Goal: Contribute content: Contribute content

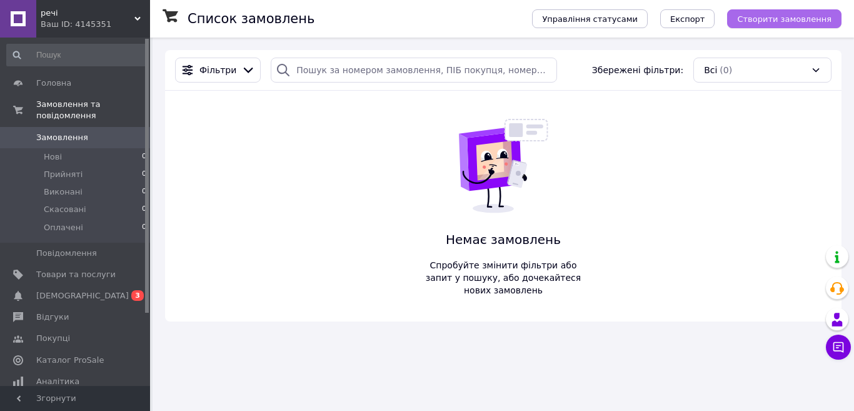
click at [779, 19] on span "Створити замовлення" at bounding box center [784, 18] width 94 height 9
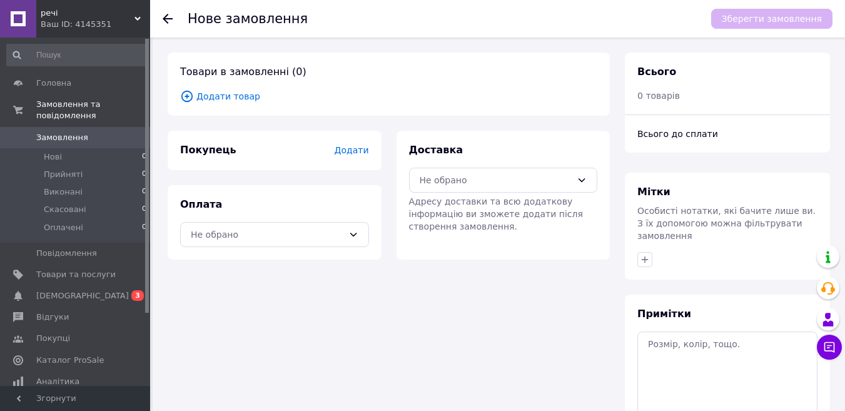
click at [228, 101] on span "Додати товар" at bounding box center [388, 96] width 417 height 14
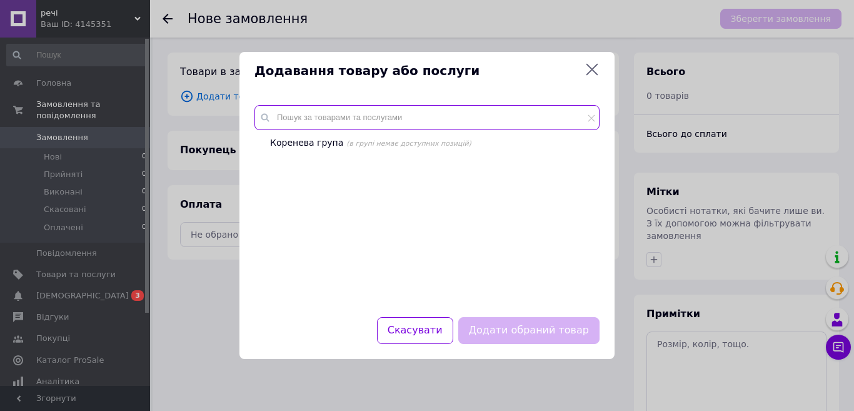
click at [345, 121] on input "text" at bounding box center [427, 117] width 345 height 25
paste input "OXVA XLIM Pro Pod System Kit Многоразовая POD система 5 Код Товара:15659 Произв…"
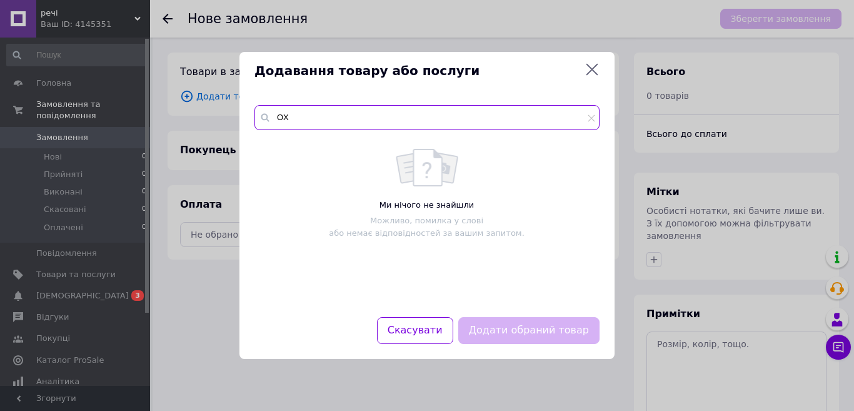
type input "O"
type input "под система"
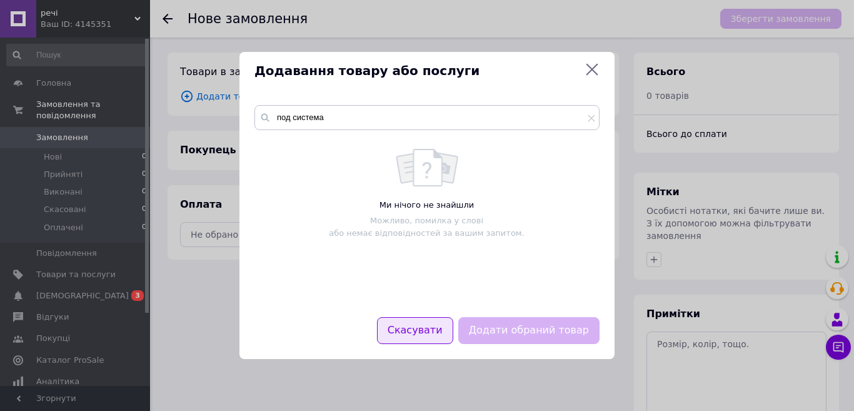
click at [431, 332] on button "Скасувати" at bounding box center [415, 330] width 76 height 27
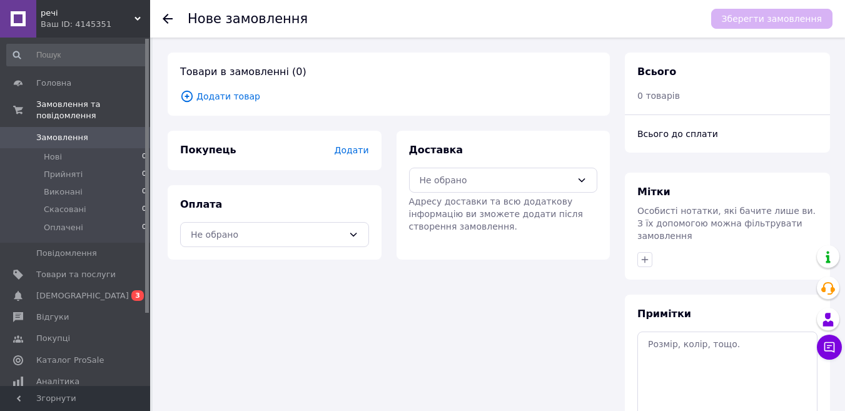
click at [348, 153] on span "Додати" at bounding box center [351, 150] width 34 height 10
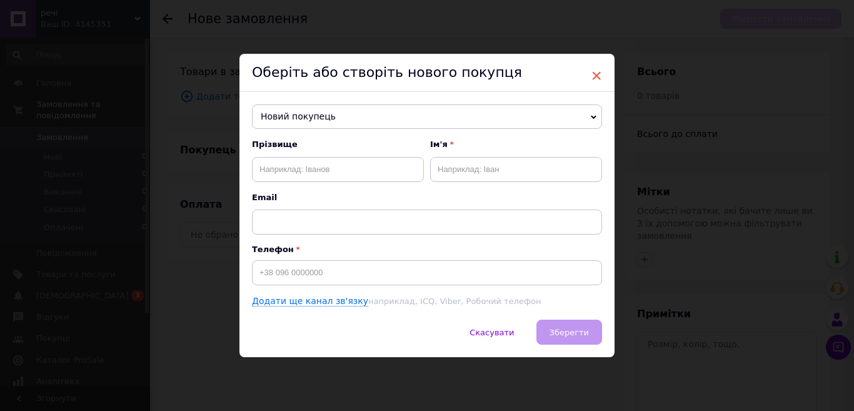
click at [600, 71] on span "×" at bounding box center [596, 75] width 11 height 21
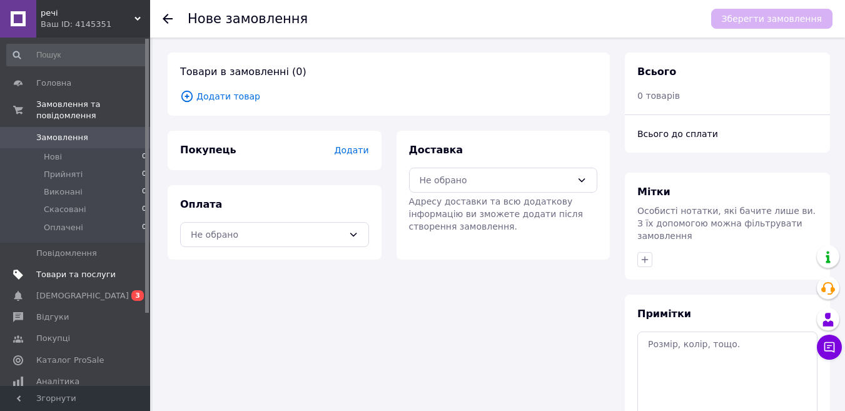
click at [86, 269] on span "Товари та послуги" at bounding box center [75, 274] width 79 height 11
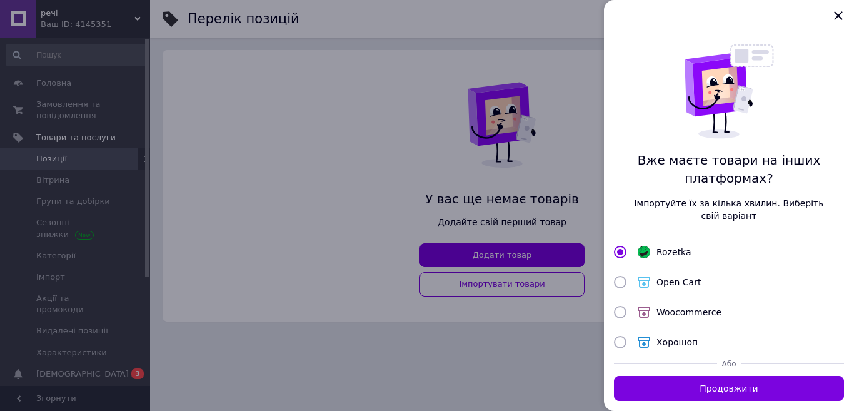
click at [582, 313] on div at bounding box center [427, 205] width 854 height 411
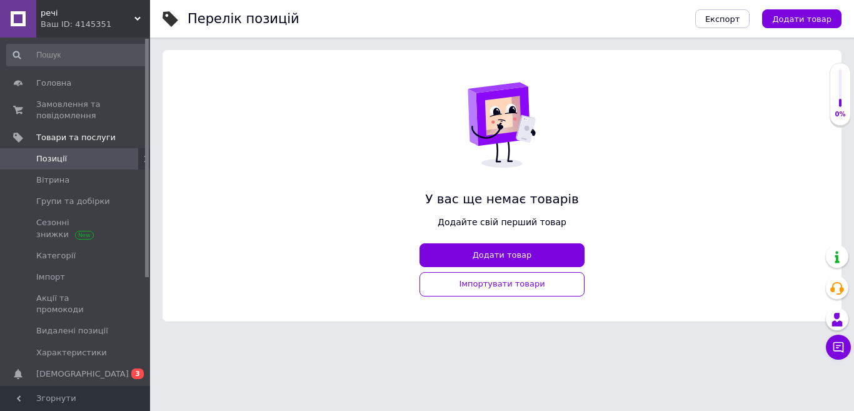
click at [538, 256] on button "Додати товар" at bounding box center [502, 255] width 165 height 24
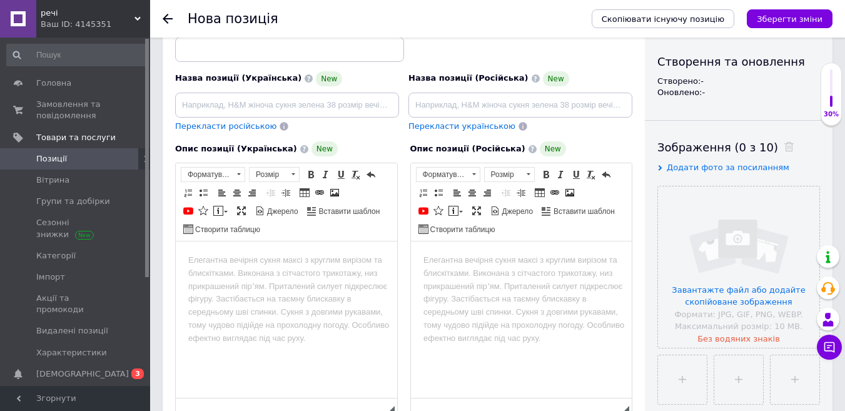
scroll to position [313, 0]
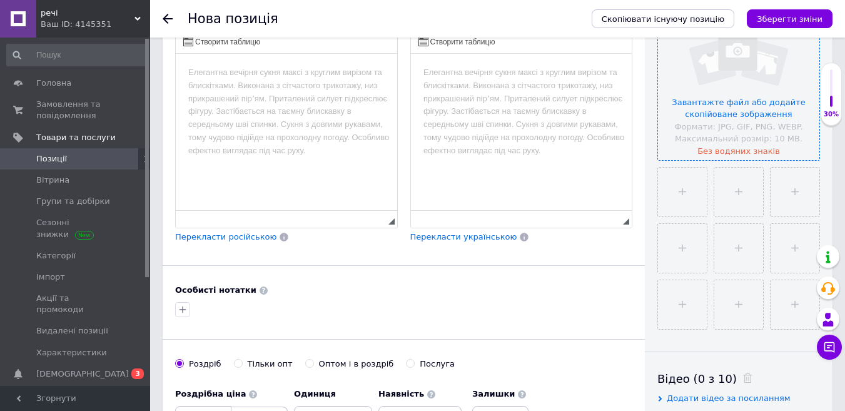
click at [699, 109] on input "file" at bounding box center [738, 79] width 161 height 161
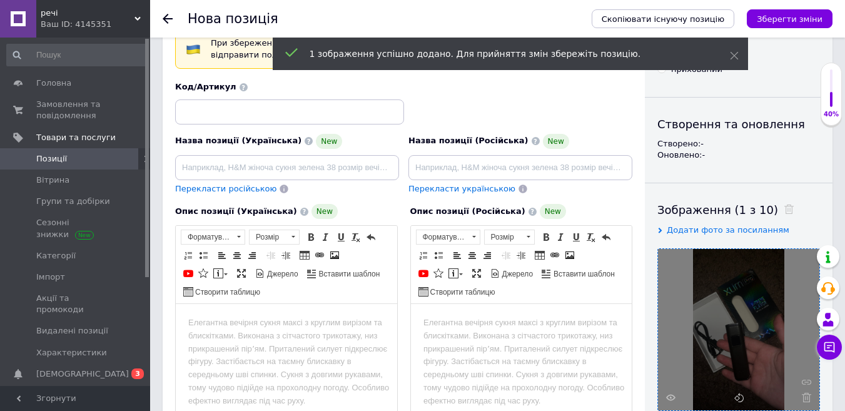
scroll to position [250, 0]
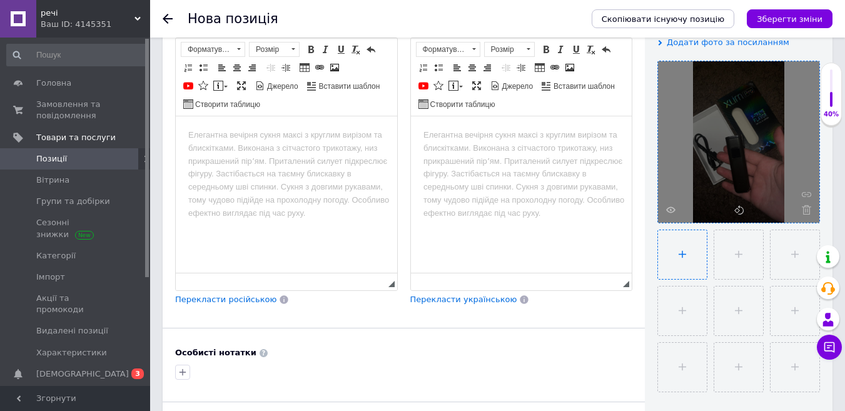
click at [685, 255] on input "file" at bounding box center [682, 254] width 49 height 49
type input "C:\fakepath\photo_2025-10-12_19-20-52.jpg"
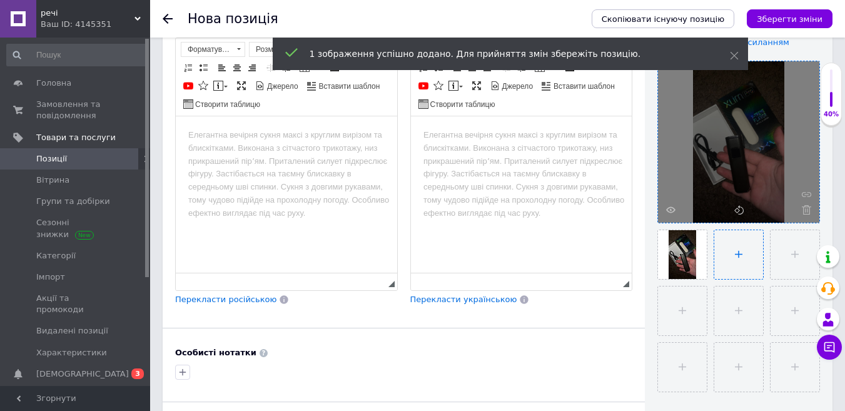
click at [723, 261] on input "file" at bounding box center [738, 254] width 49 height 49
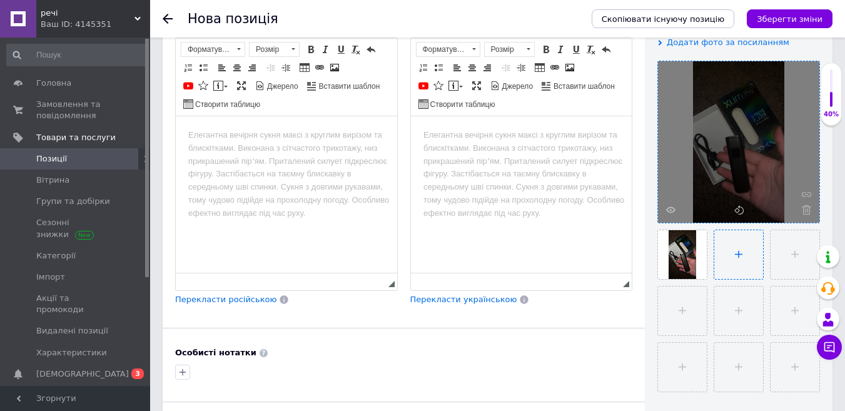
type input "C:\fakepath\photo_2025-10-12_19-20-57.jpg"
click at [793, 251] on input "file" at bounding box center [793, 254] width 49 height 49
type input "C:\fakepath\photo_2025-10-12_19-21-03.jpg"
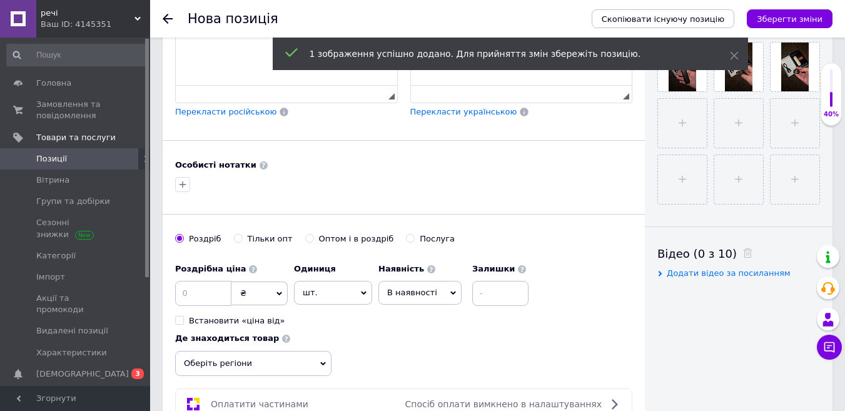
scroll to position [500, 0]
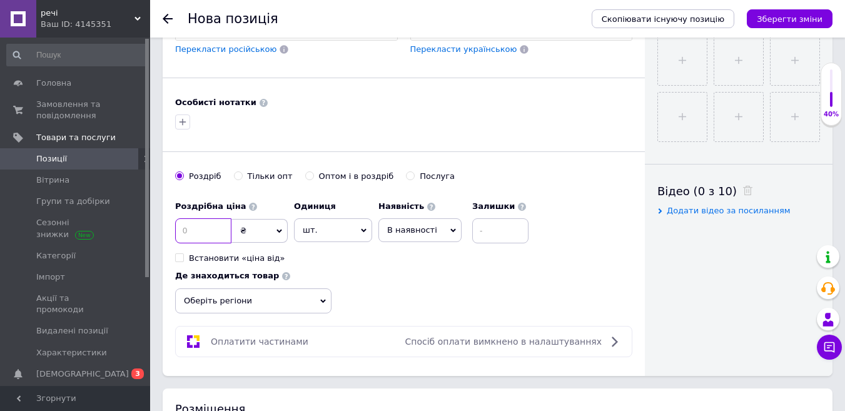
click at [215, 226] on input at bounding box center [203, 230] width 56 height 25
click at [249, 206] on span at bounding box center [253, 207] width 8 height 8
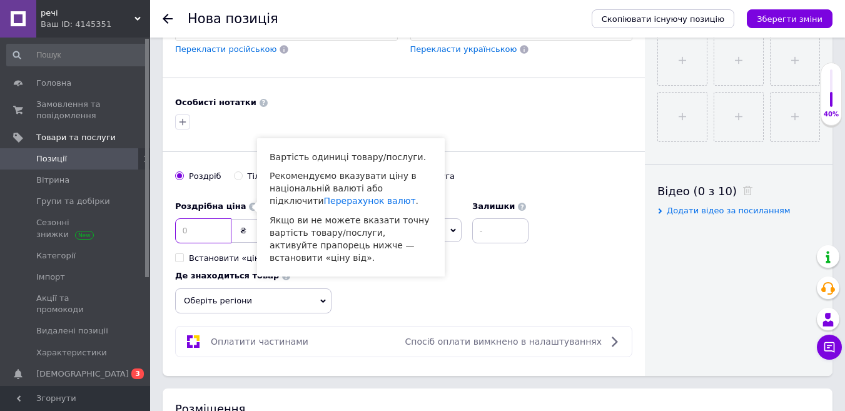
click at [204, 237] on input at bounding box center [203, 230] width 56 height 25
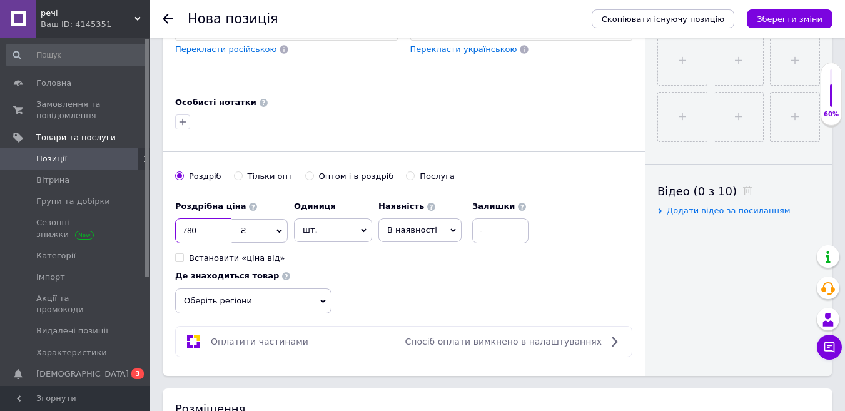
scroll to position [626, 0]
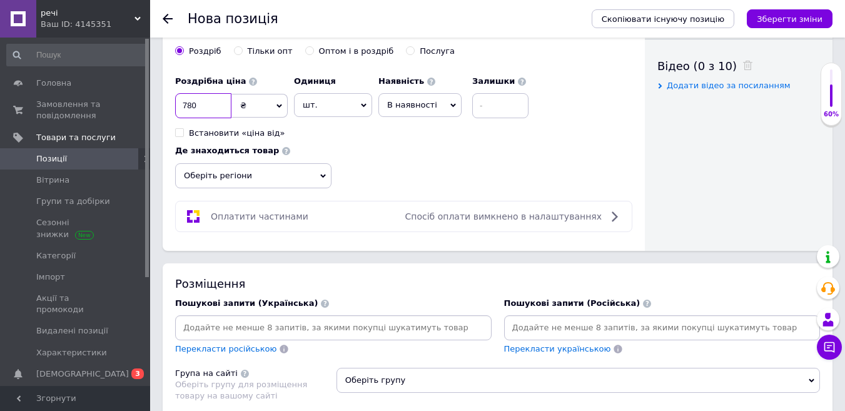
type input "780"
click at [278, 179] on span "Оберіть регіони" at bounding box center [253, 175] width 156 height 25
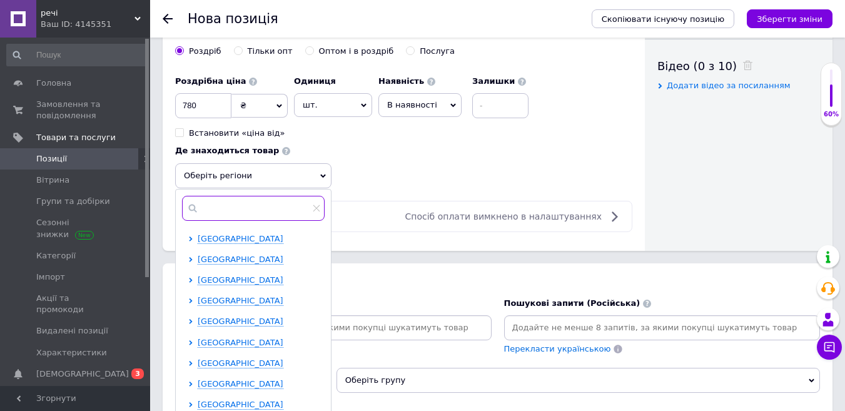
click at [258, 210] on input "text" at bounding box center [253, 208] width 143 height 25
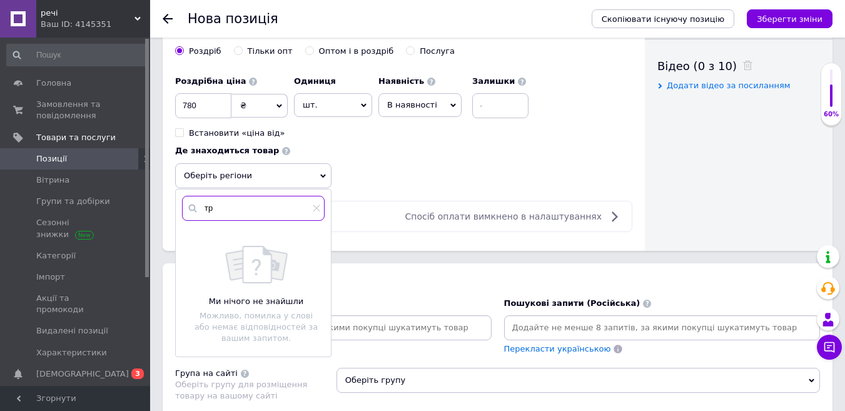
type input "т"
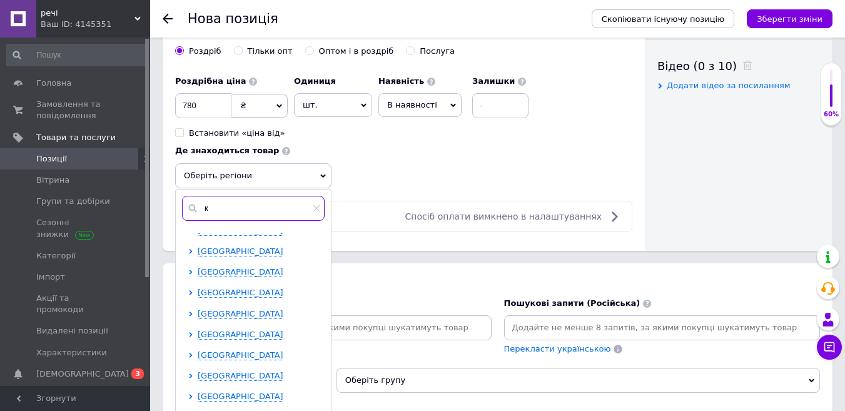
scroll to position [0, 0]
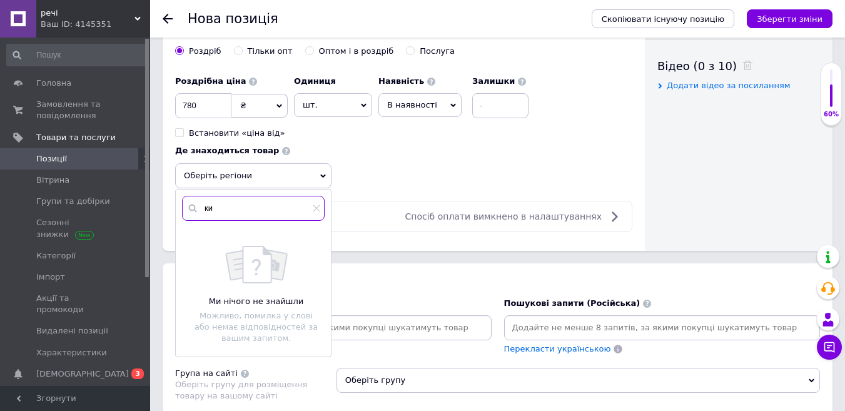
type input "к"
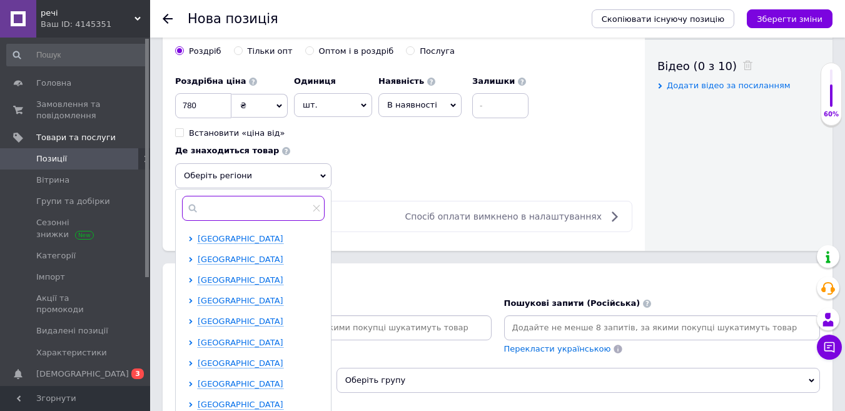
type input "[PERSON_NAME]"
click at [238, 340] on span "[GEOGRAPHIC_DATA]" at bounding box center [241, 341] width 86 height 9
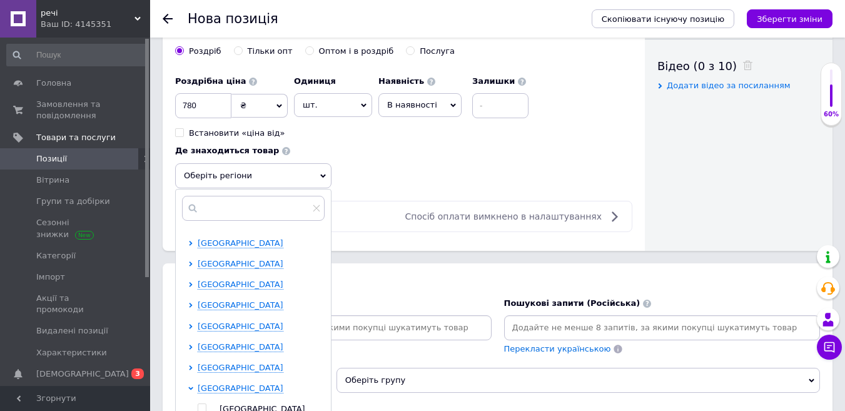
scroll to position [0, 0]
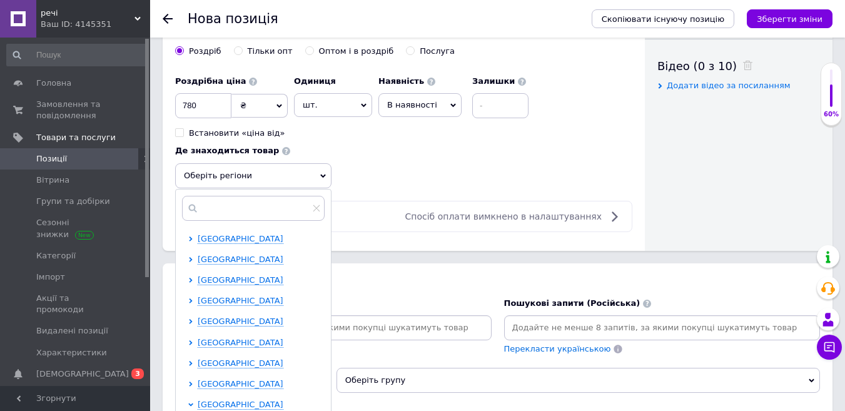
click at [355, 226] on div "Оплатити частинами Спосіб оплати вимкнено в налаштуваннях" at bounding box center [403, 216] width 457 height 31
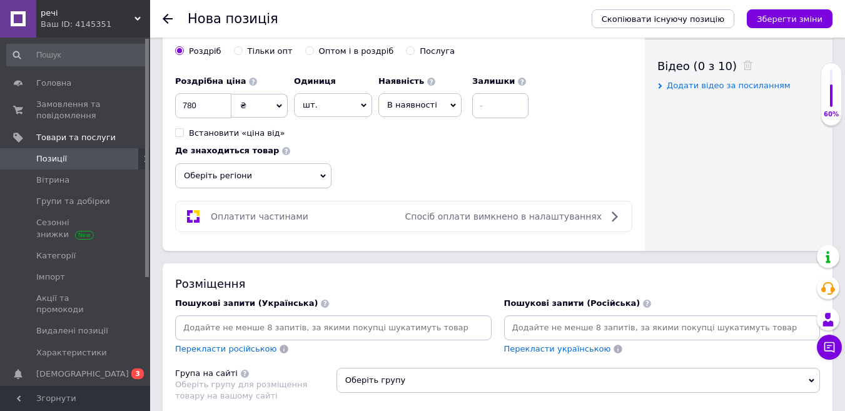
click at [612, 215] on icon at bounding box center [614, 216] width 15 height 15
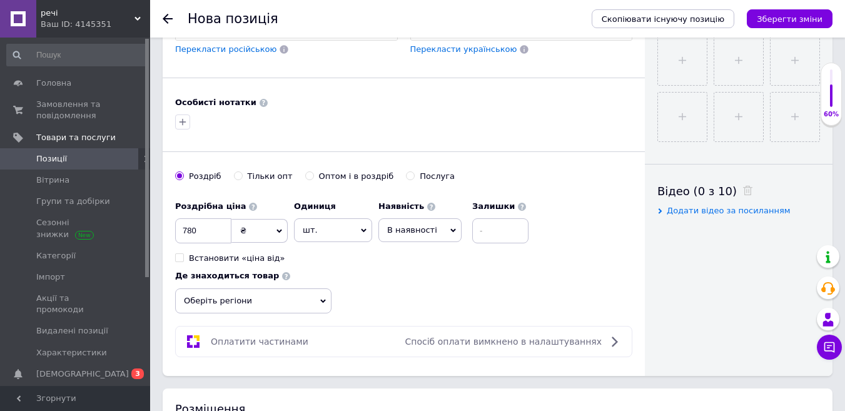
scroll to position [438, 0]
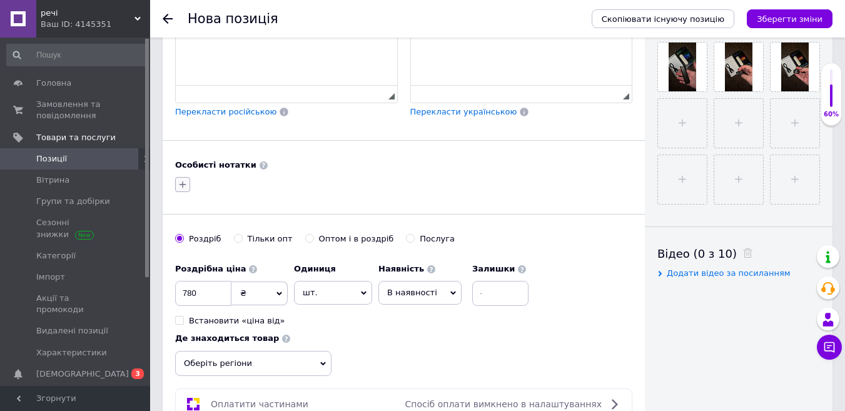
click at [184, 185] on icon "button" at bounding box center [183, 185] width 10 height 10
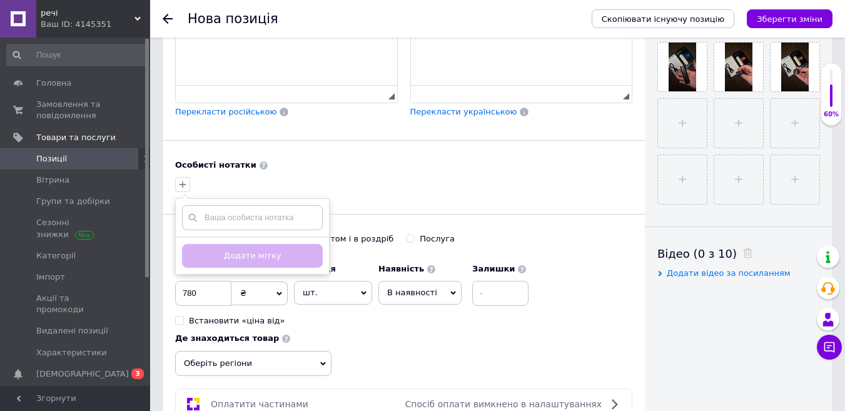
click at [270, 196] on div "Основна інформація При збереженні товару порожні поля перекладуться автоматично…" at bounding box center [404, 25] width 482 height 826
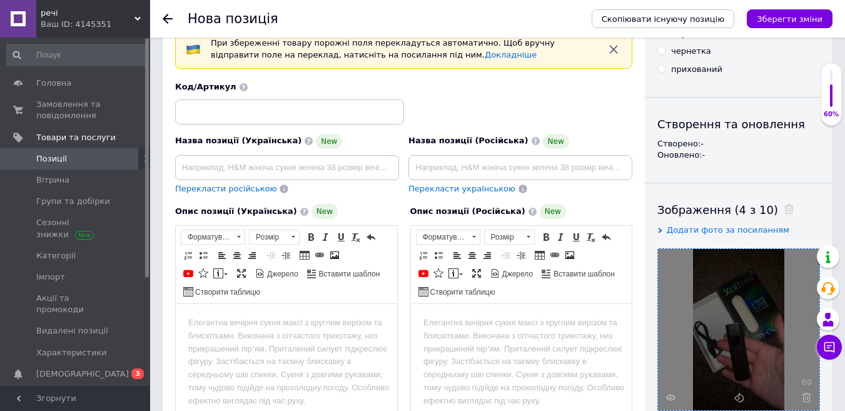
scroll to position [0, 0]
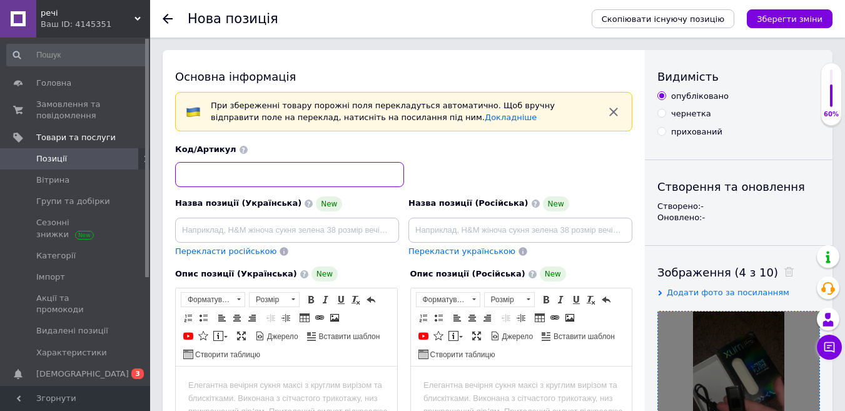
click at [323, 178] on input at bounding box center [289, 174] width 229 height 25
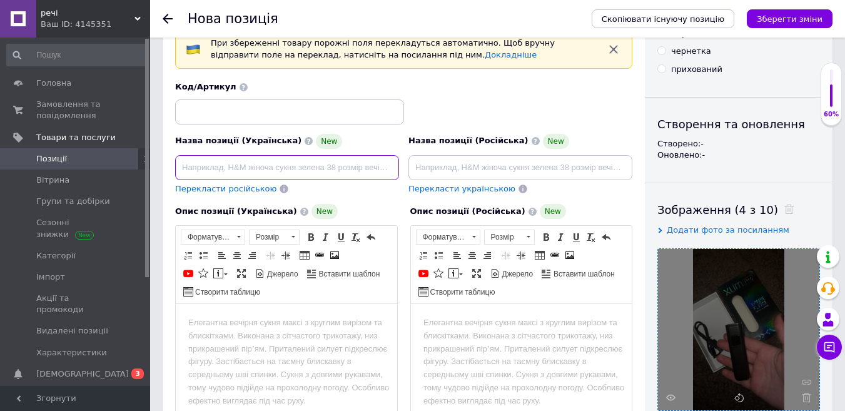
click at [351, 170] on input at bounding box center [287, 167] width 224 height 25
paste input "OXVA XLIM Pro Pod System Kit Многоразовая POD система"
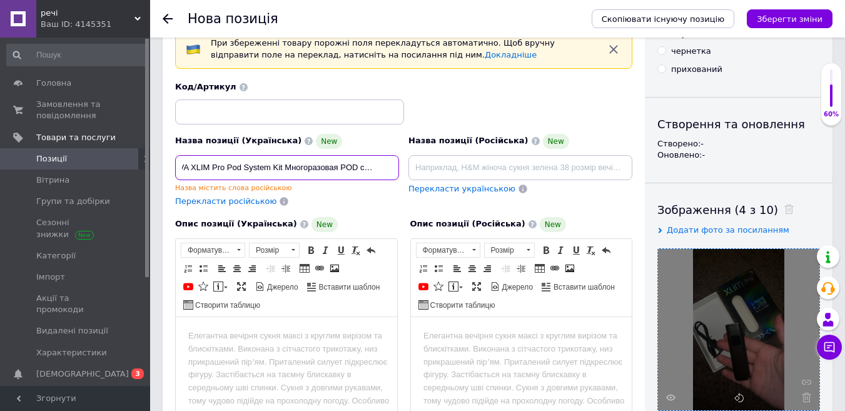
click at [337, 167] on input "OXVA XLIM Pro Pod System Kit Многоразовая POD система" at bounding box center [287, 167] width 224 height 25
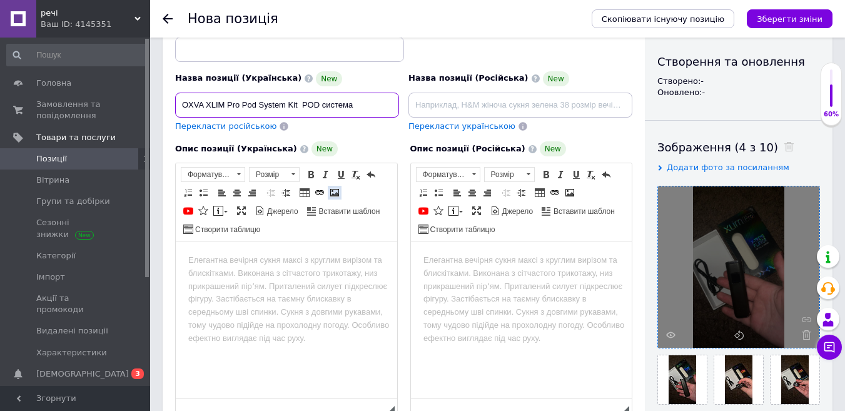
scroll to position [188, 0]
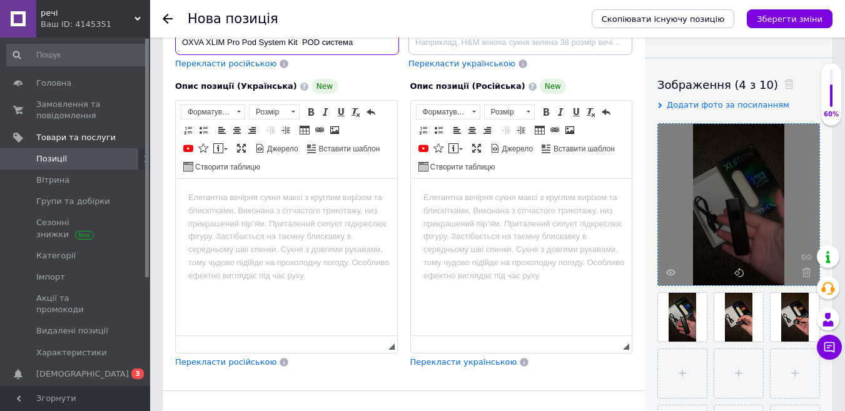
type input "OXVA XLIM Pro Pod System Kit POD система"
click at [329, 197] on body "Редактор, 0569FC9C-8CB4-4F63-9868-55E3050C42AC" at bounding box center [286, 197] width 196 height 13
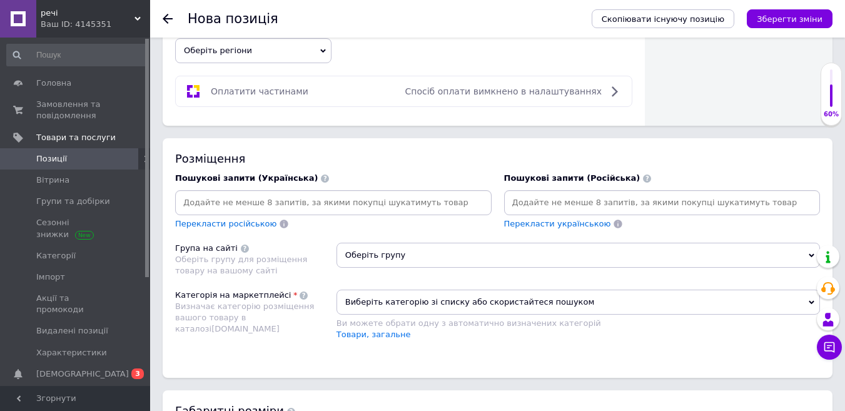
scroll to position [813, 0]
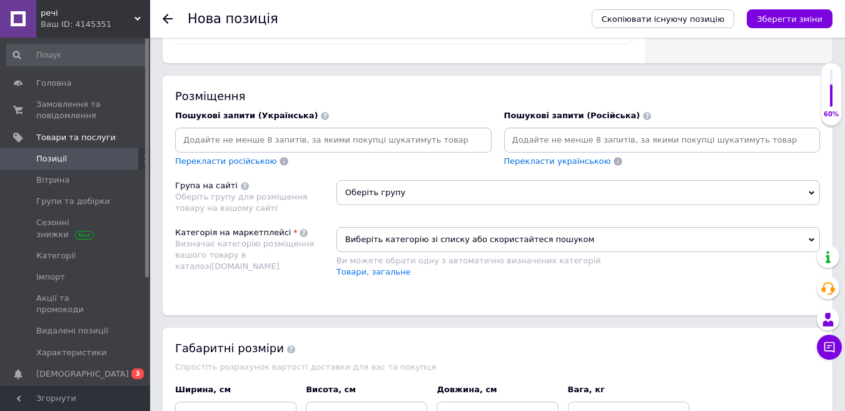
click at [420, 196] on span "Оберіть групу" at bounding box center [579, 192] width 484 height 25
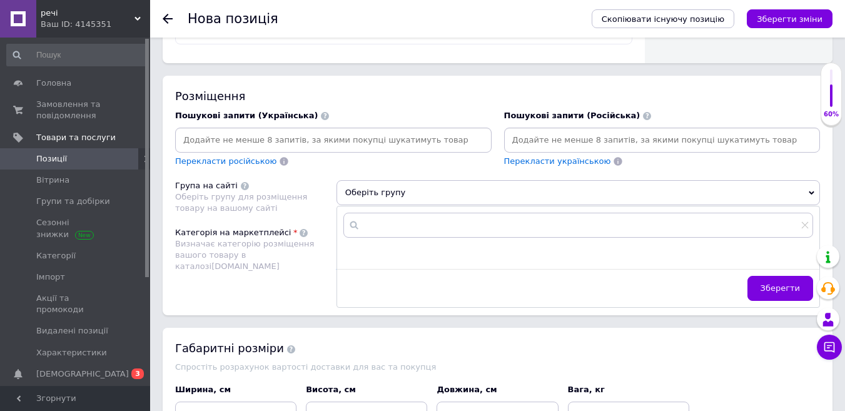
click at [810, 193] on icon at bounding box center [812, 193] width 6 height 4
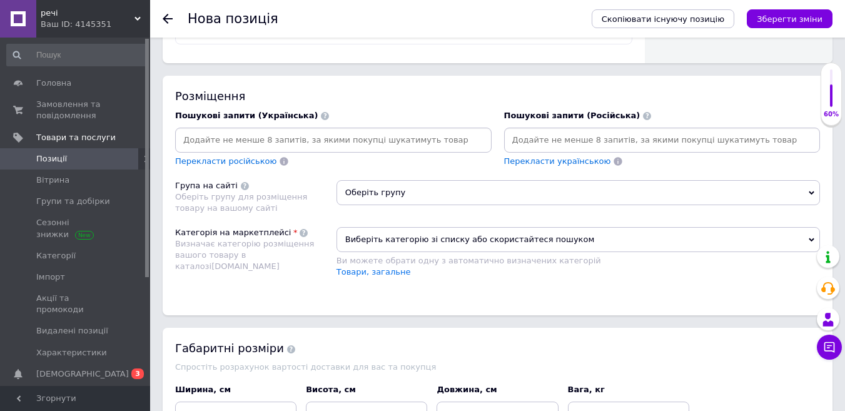
click at [719, 245] on span "Виберіть категорію зі списку або скористайтеся пошуком" at bounding box center [579, 239] width 484 height 25
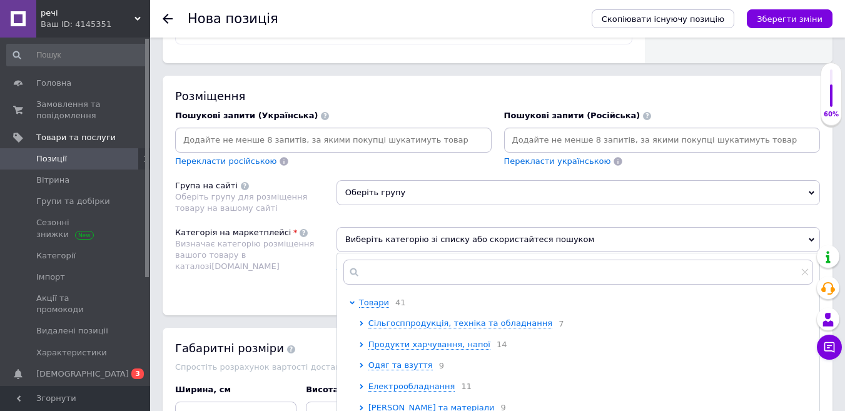
click at [719, 244] on span "Виберіть категорію зі списку або скористайтеся пошуком" at bounding box center [579, 239] width 484 height 25
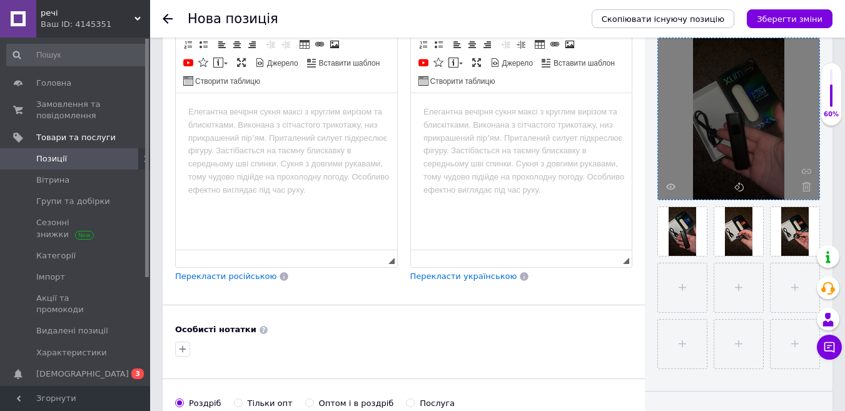
scroll to position [211, 0]
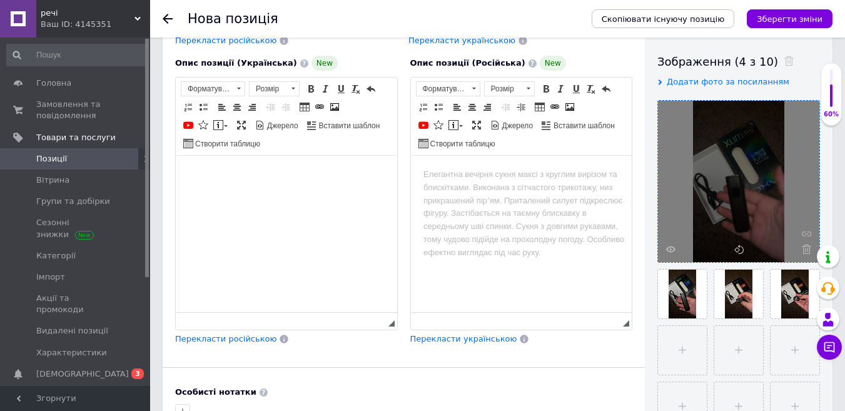
click at [312, 194] on html at bounding box center [286, 175] width 221 height 38
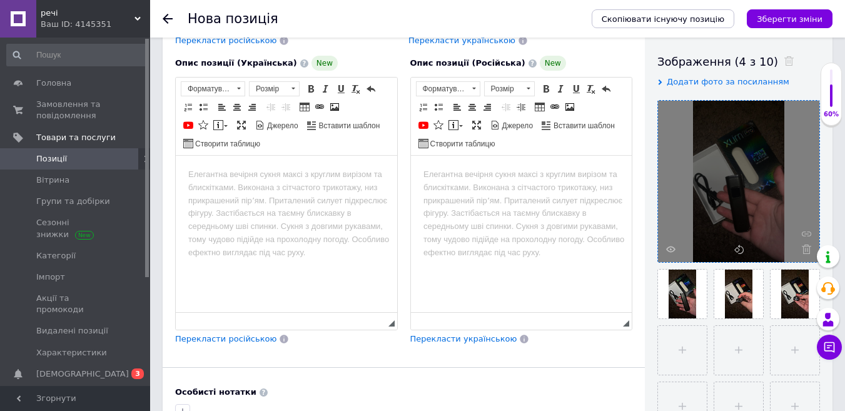
click at [228, 180] on body "Редактор, 0569FC9C-8CB4-4F63-9868-55E3050C42AC" at bounding box center [286, 174] width 196 height 13
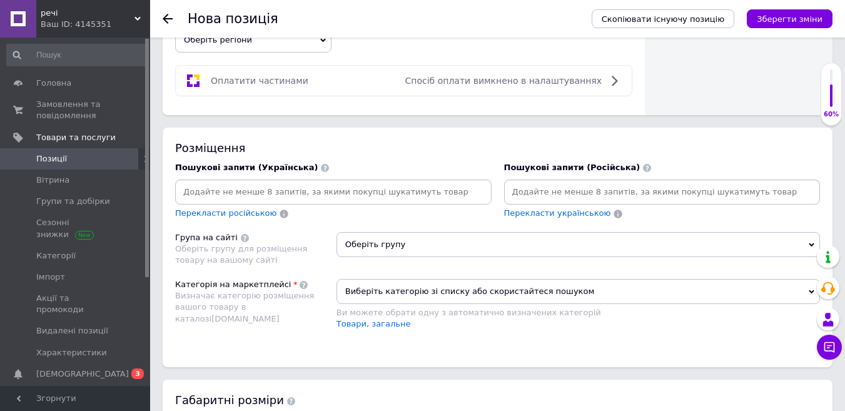
scroll to position [836, 0]
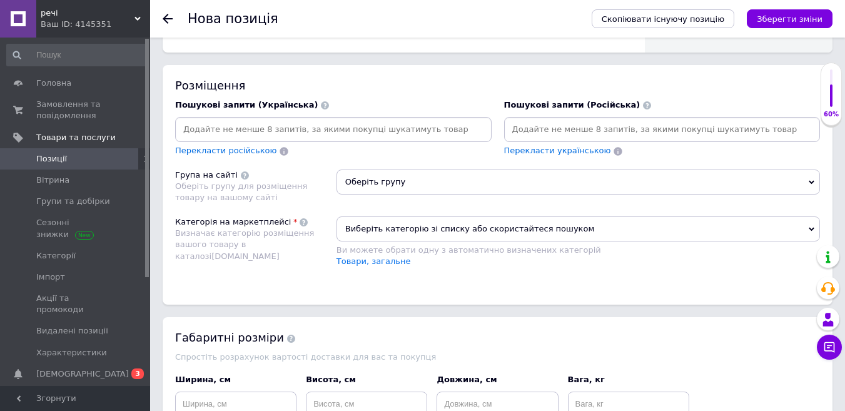
click at [804, 228] on span "Виберіть категорію зі списку або скористайтеся пошуком" at bounding box center [579, 228] width 484 height 25
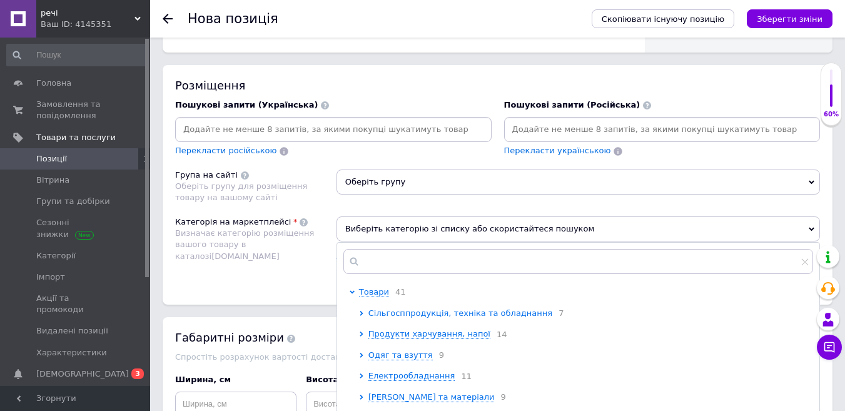
scroll to position [899, 0]
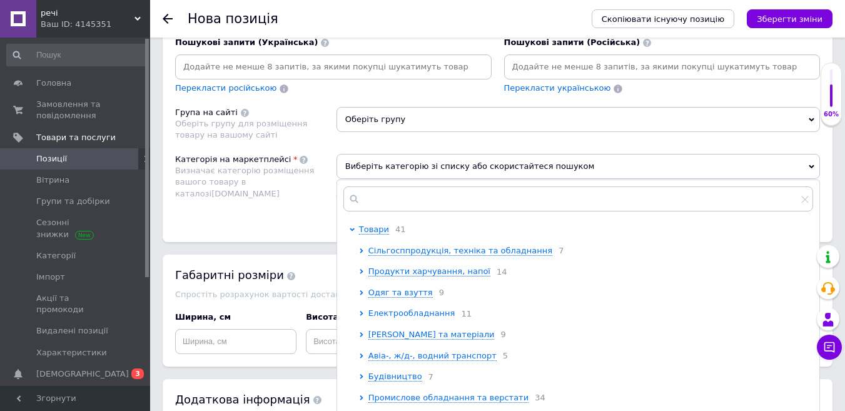
click at [390, 317] on span "Електрообладнання" at bounding box center [411, 312] width 87 height 9
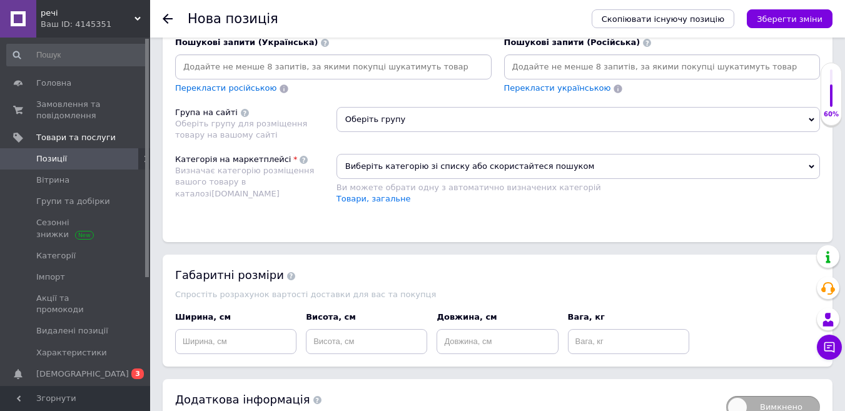
scroll to position [975, 0]
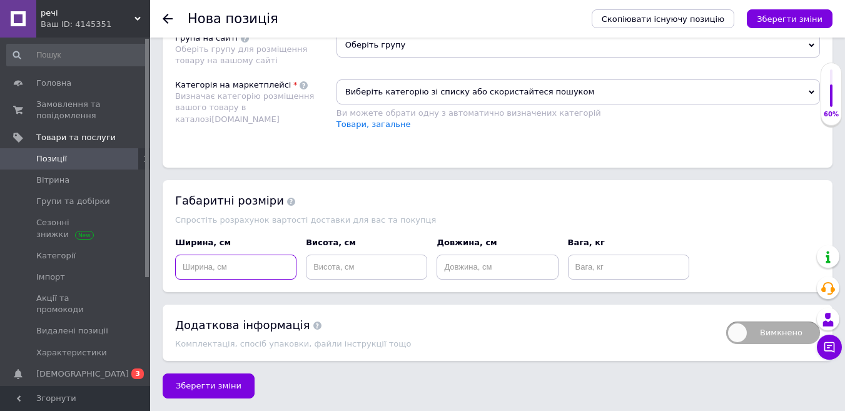
click at [257, 263] on input at bounding box center [235, 267] width 121 height 25
click at [338, 266] on input at bounding box center [366, 267] width 121 height 25
type input "111"
click at [265, 258] on input at bounding box center [235, 267] width 121 height 25
type input "25"
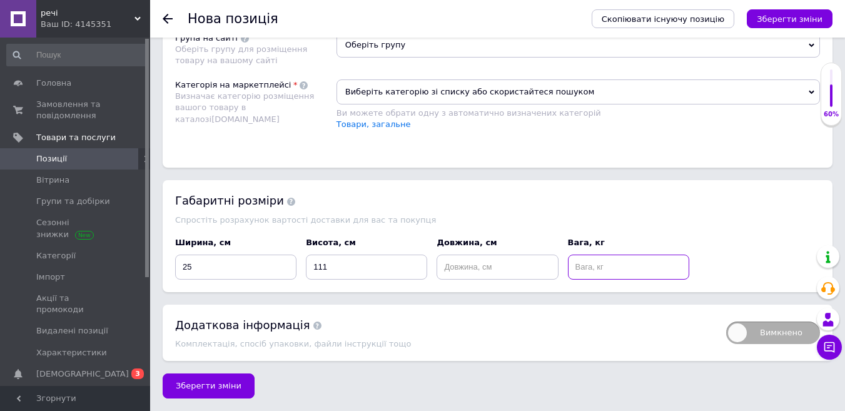
click at [579, 271] on input at bounding box center [628, 267] width 121 height 25
click at [711, 258] on div "Ширина, см 25 Висота, см 111 Довжина, см Вага, кг 66" at bounding box center [498, 258] width 654 height 52
click at [656, 266] on input "66" at bounding box center [628, 267] width 121 height 25
type input "6"
click at [748, 218] on div "Спростіть розрахунок вартості доставки для вас та покупця" at bounding box center [497, 219] width 645 height 9
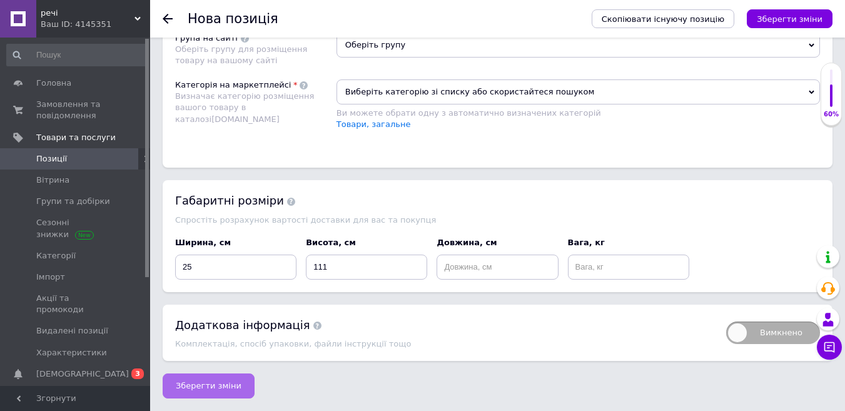
click at [220, 383] on span "Зберегти зміни" at bounding box center [209, 385] width 66 height 9
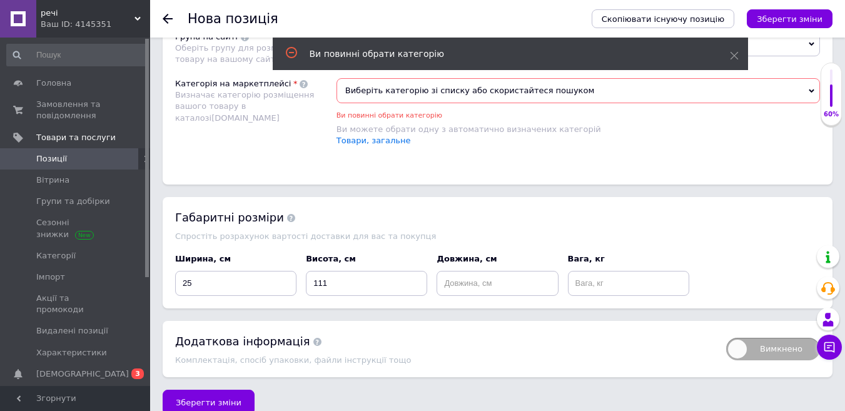
scroll to position [884, 0]
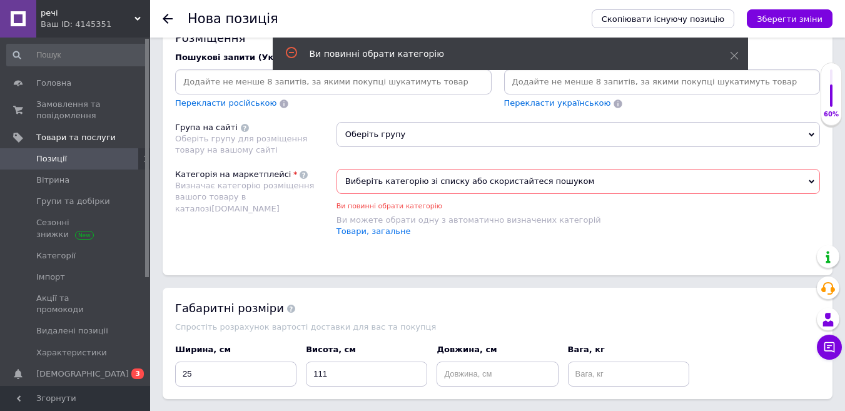
click at [575, 188] on span "Виберіть категорію зі списку або скористайтеся пошуком" at bounding box center [579, 181] width 484 height 25
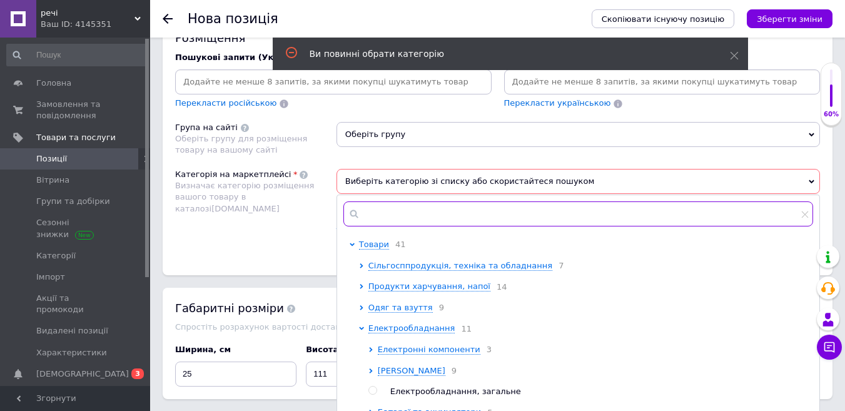
click at [379, 214] on input "text" at bounding box center [578, 213] width 470 height 25
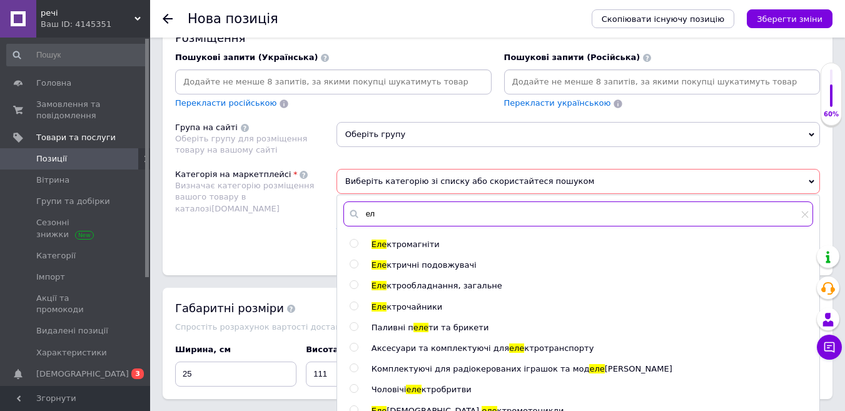
type input "е"
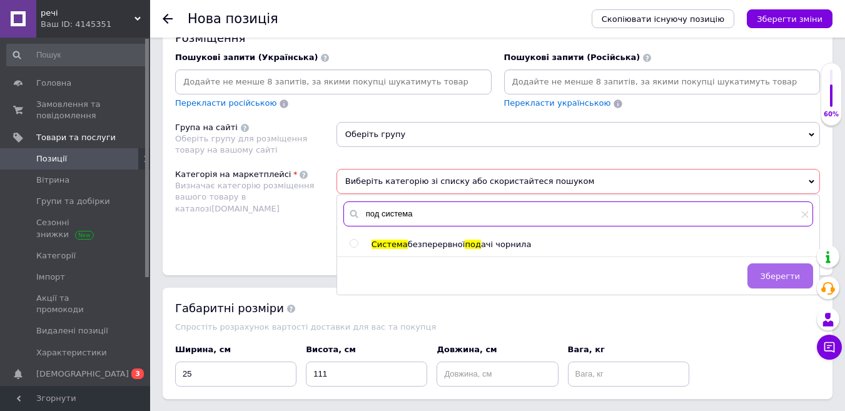
type input "под система"
click at [772, 277] on span "Зберегти" at bounding box center [780, 275] width 39 height 9
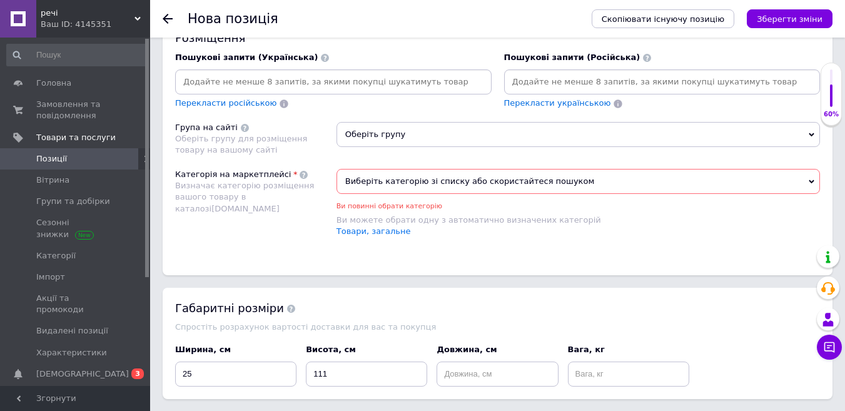
click at [595, 183] on span "Виберіть категорію зі списку або скористайтеся пошуком" at bounding box center [579, 181] width 484 height 25
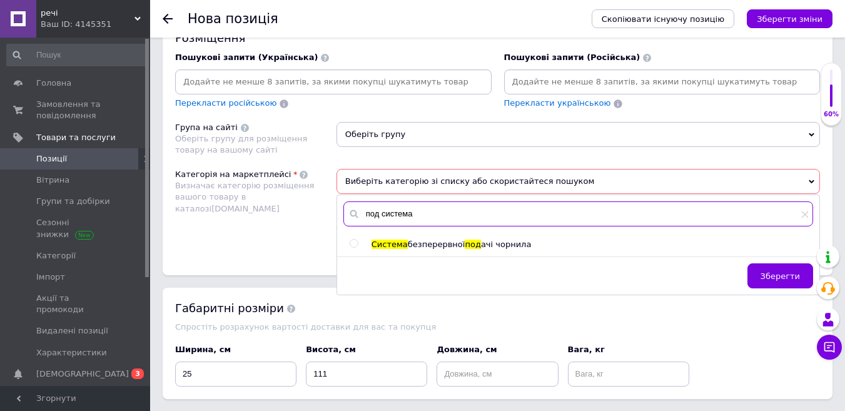
click at [449, 213] on input "под система" at bounding box center [578, 213] width 470 height 25
type input "п"
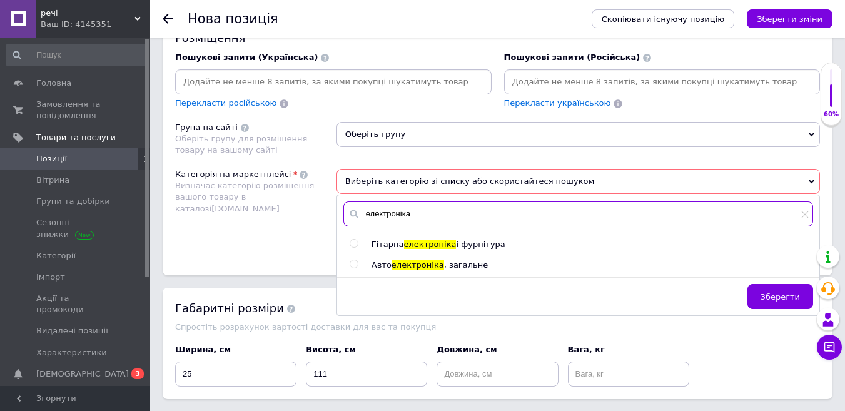
click at [370, 216] on input "електроніка" at bounding box center [578, 213] width 470 height 25
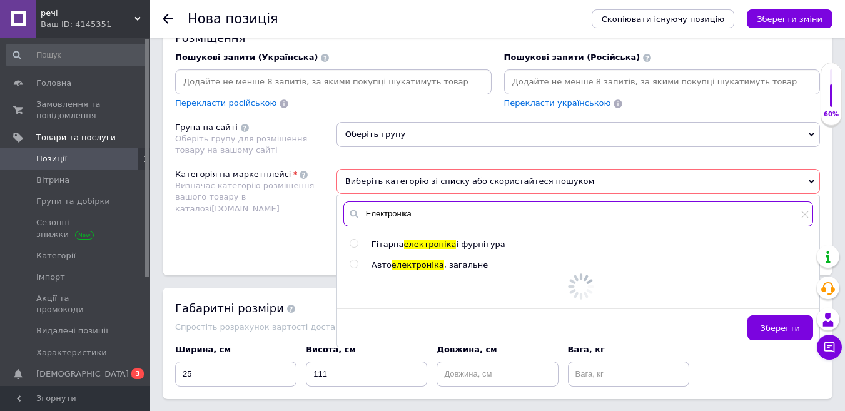
type input "Електроніка"
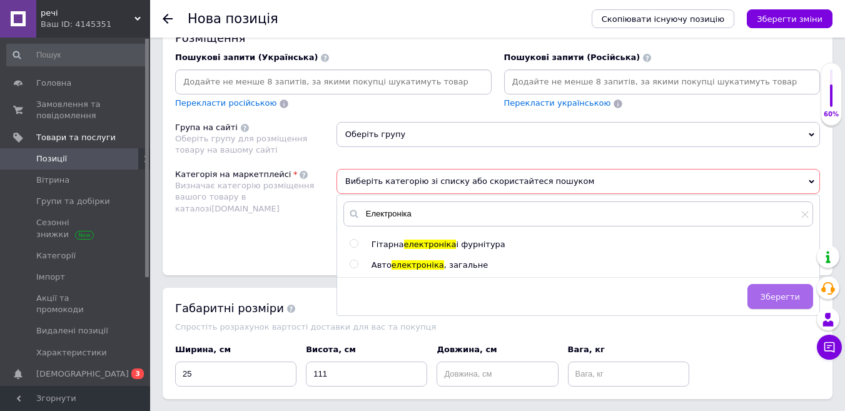
click at [771, 297] on span "Зберегти" at bounding box center [780, 296] width 39 height 9
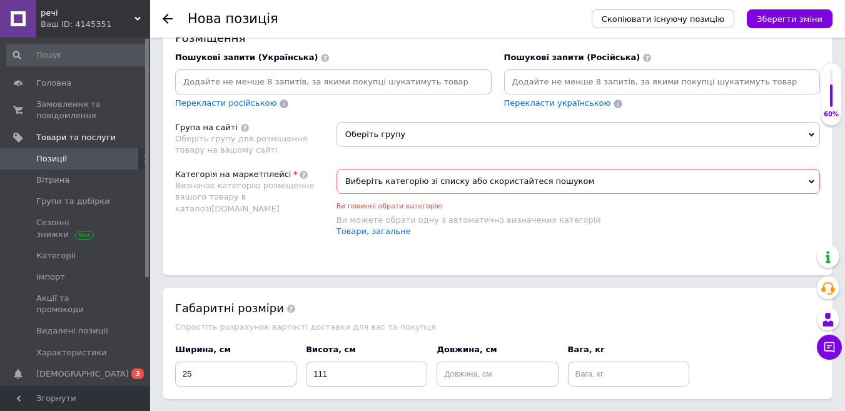
click at [597, 189] on span "Виберіть категорію зі списку або скористайтеся пошуком" at bounding box center [579, 181] width 484 height 25
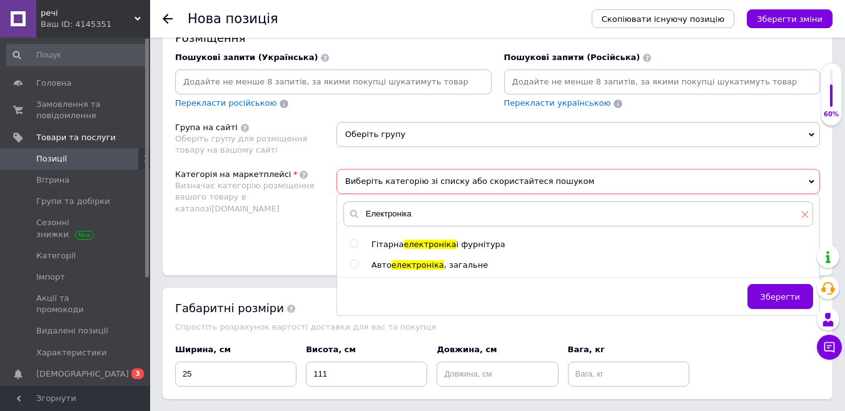
click at [806, 217] on icon at bounding box center [805, 214] width 8 height 8
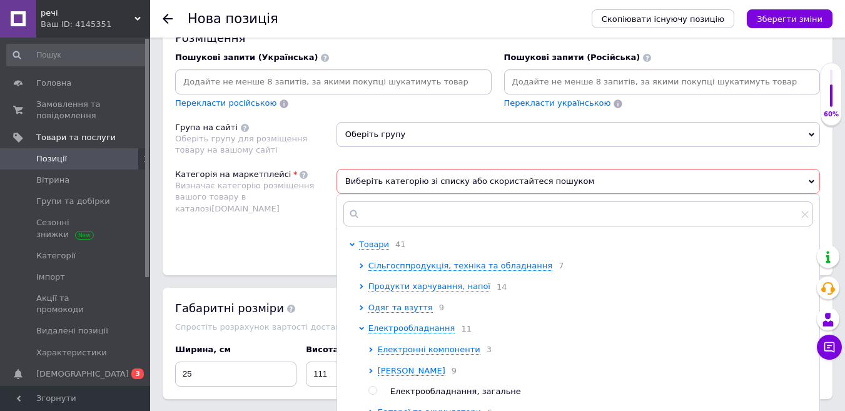
scroll to position [63, 0]
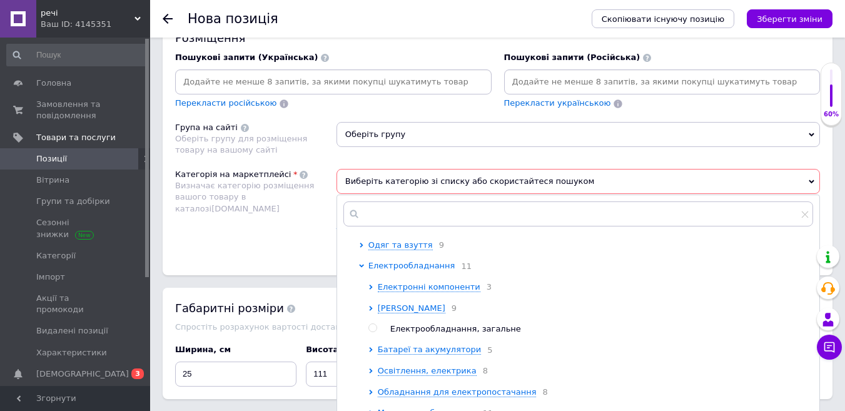
click at [389, 270] on span "Електрообладнання" at bounding box center [411, 265] width 87 height 9
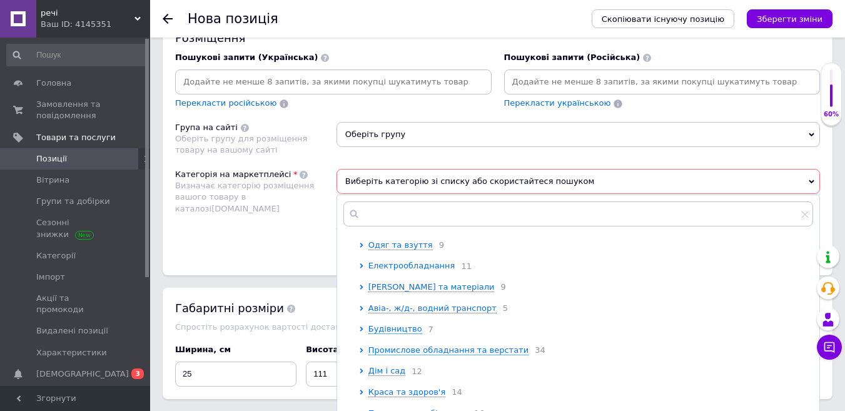
scroll to position [125, 0]
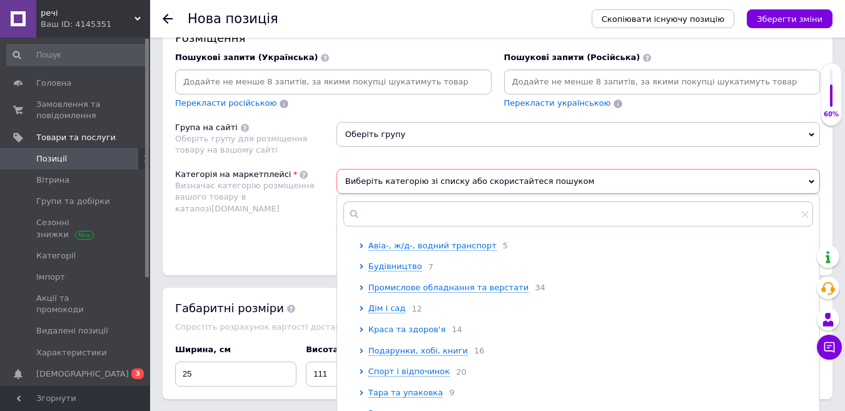
click at [400, 334] on span "Краса та здоров'я" at bounding box center [406, 329] width 77 height 9
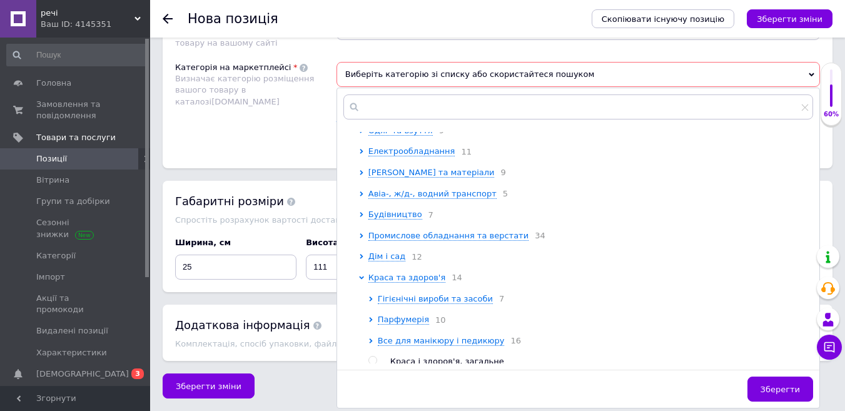
scroll to position [0, 0]
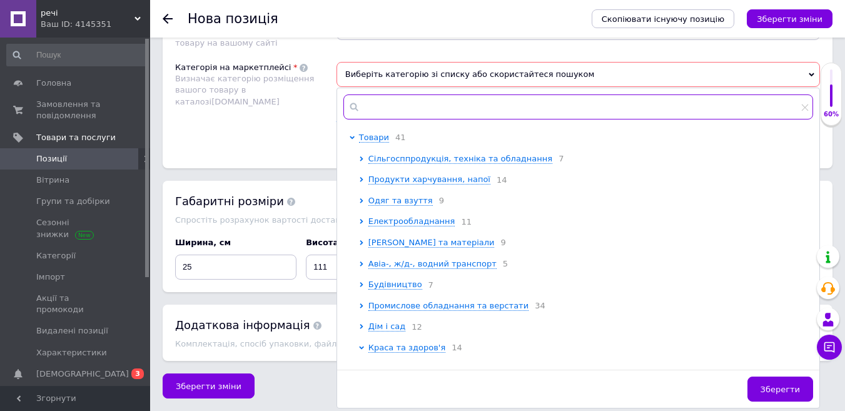
click at [442, 105] on input "text" at bounding box center [578, 106] width 470 height 25
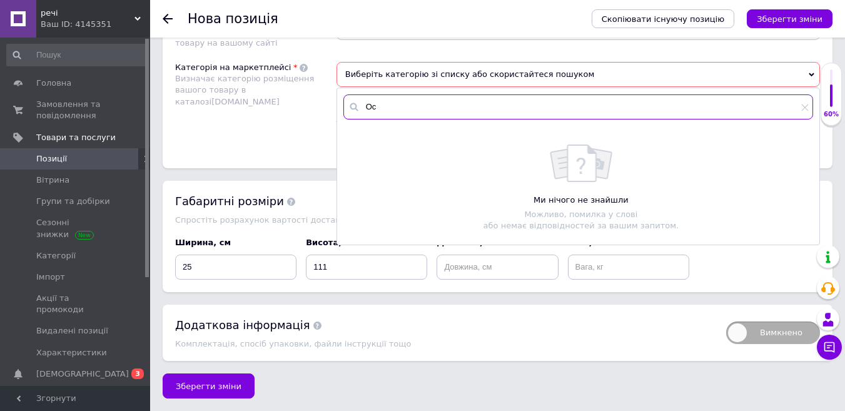
type input "О"
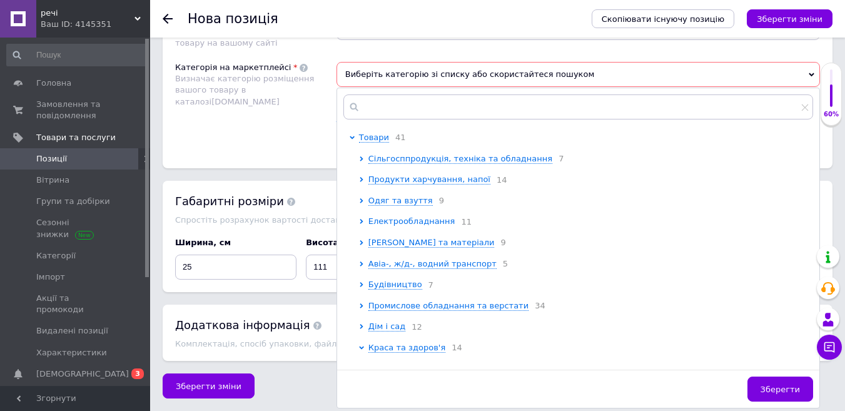
click at [428, 221] on span "Електрообладнання" at bounding box center [411, 220] width 87 height 9
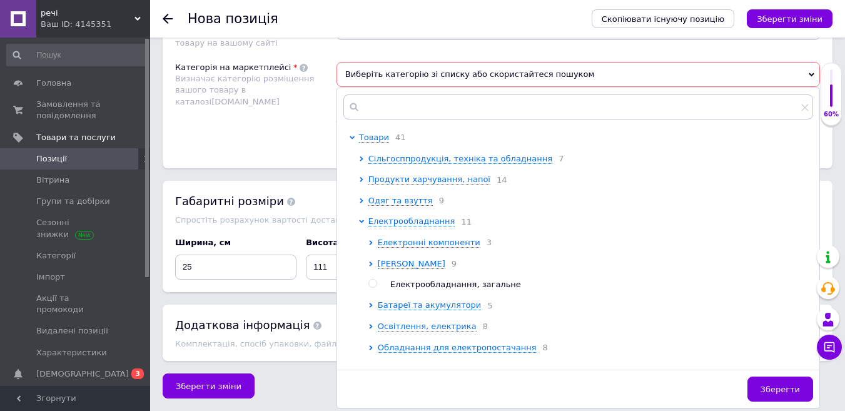
click at [409, 287] on span "Електрообладнання, загальне" at bounding box center [455, 284] width 131 height 9
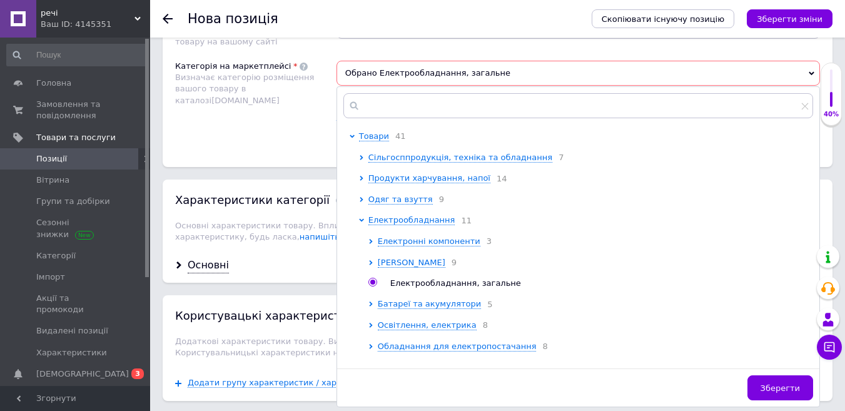
click at [438, 288] on span "Електрообладнання, загальне" at bounding box center [455, 282] width 131 height 9
click at [437, 287] on span "Електрообладнання, загальне" at bounding box center [455, 282] width 131 height 9
radio input "true"
click at [765, 382] on button "Зберегти" at bounding box center [781, 387] width 66 height 25
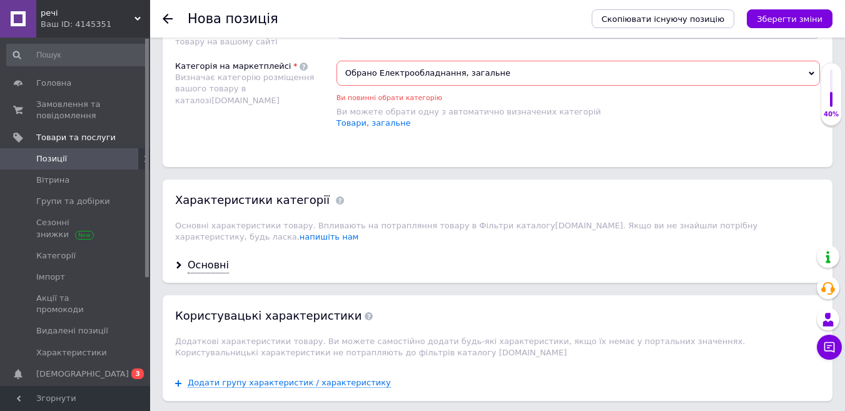
click at [375, 72] on span "Обрано Електрообладнання, загальне" at bounding box center [579, 73] width 484 height 25
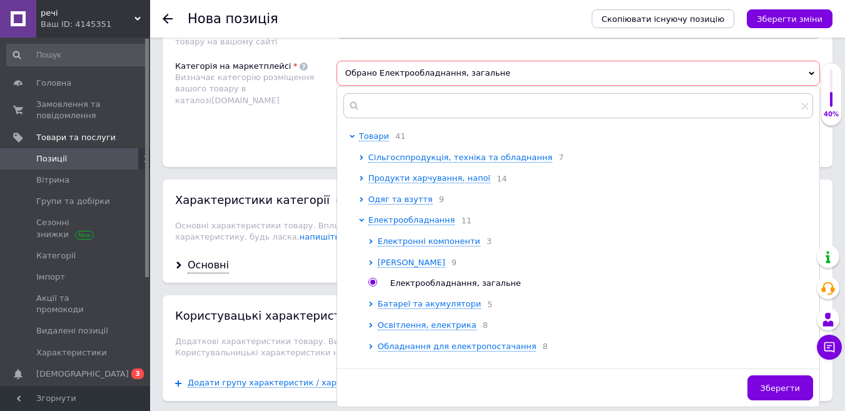
click at [374, 73] on span "Обрано Електрообладнання, загальне" at bounding box center [579, 73] width 484 height 25
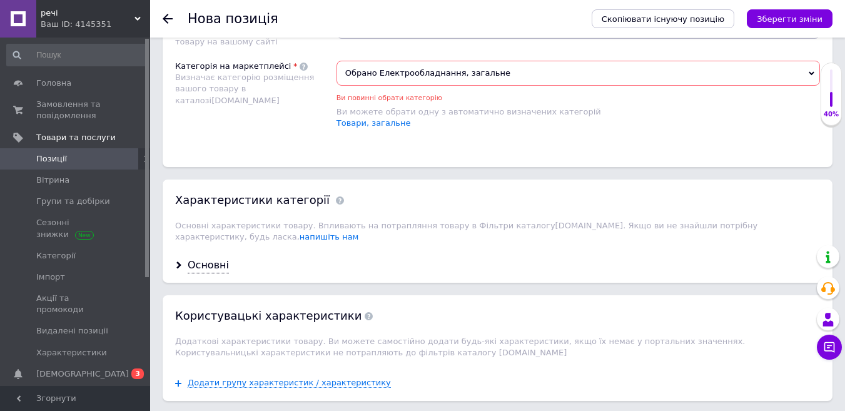
click at [373, 71] on span "Обрано Електрообладнання, загальне" at bounding box center [579, 73] width 484 height 25
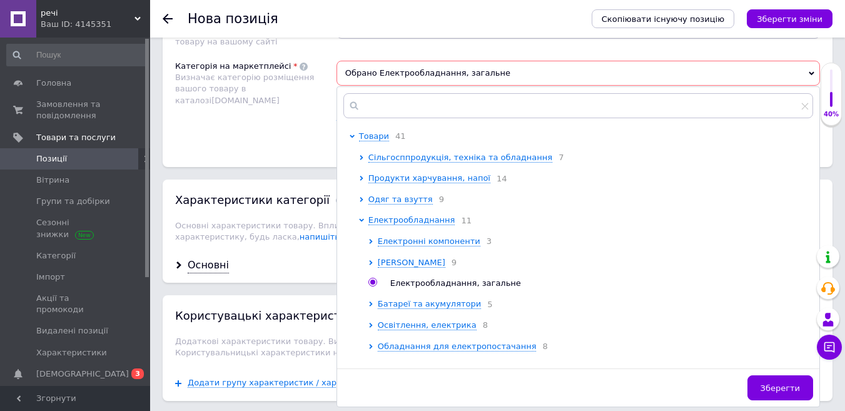
click at [281, 124] on div "Категорія на маркетплейсі Визначає категорію розміщення вашого товару в каталоз…" at bounding box center [255, 101] width 161 height 81
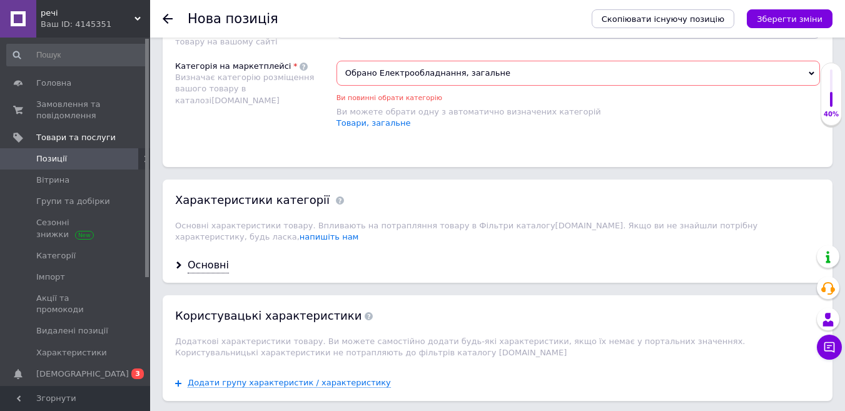
click at [487, 72] on span "Обрано Електрообладнання, загальне" at bounding box center [579, 73] width 484 height 25
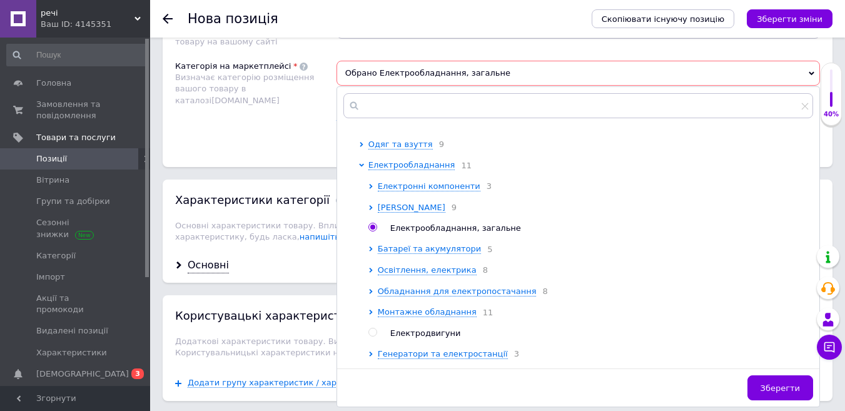
scroll to position [118, 0]
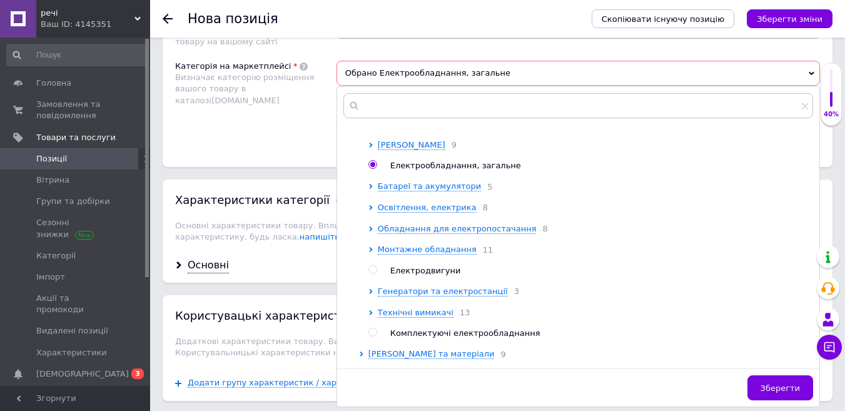
click at [361, 191] on div at bounding box center [363, 218] width 9 height 242
click at [370, 189] on icon at bounding box center [370, 186] width 3 height 5
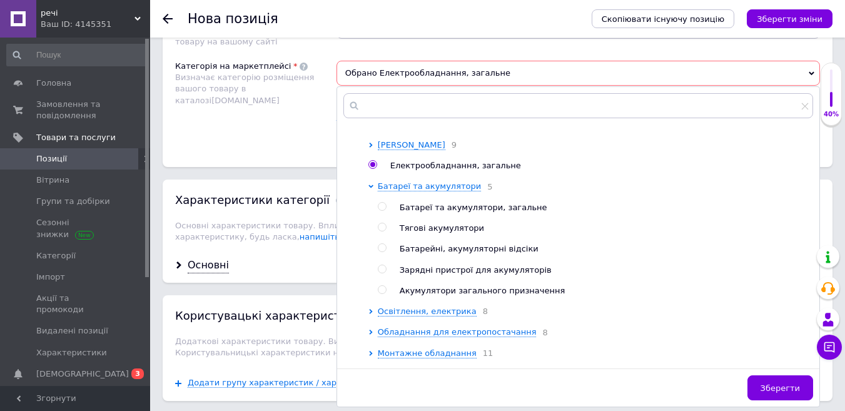
click at [385, 230] on input "radio" at bounding box center [382, 227] width 8 height 8
radio input "true"
radio input "false"
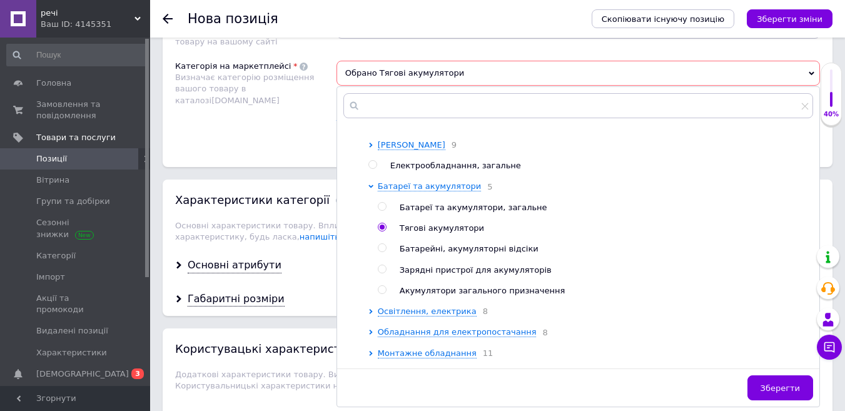
scroll to position [180, 0]
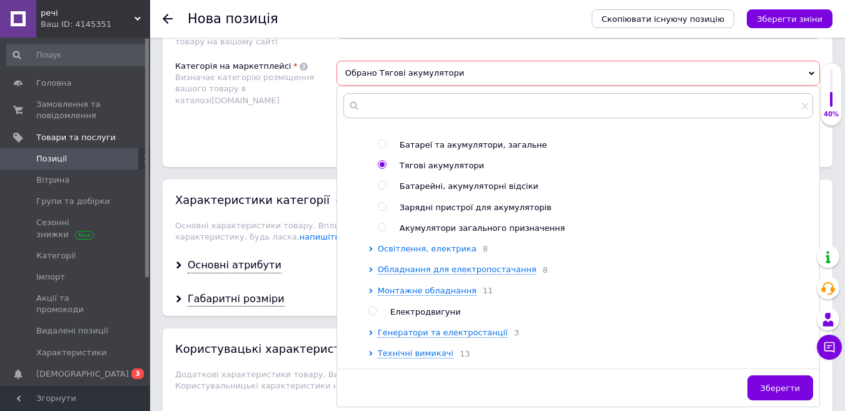
click at [411, 253] on span "Освітлення, електрика" at bounding box center [427, 248] width 99 height 9
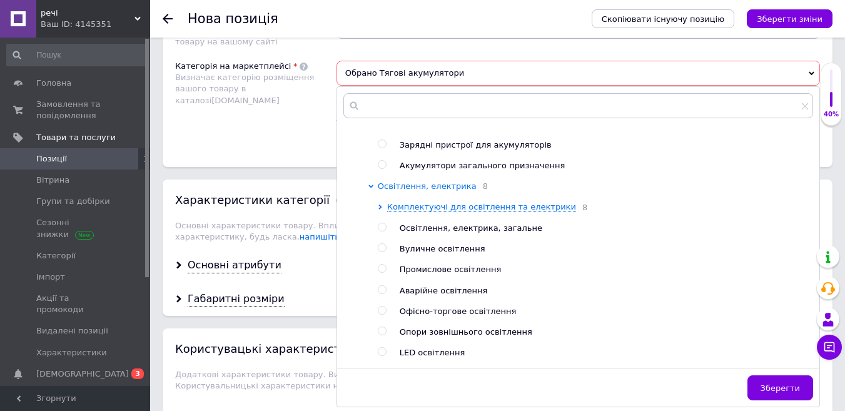
scroll to position [368, 0]
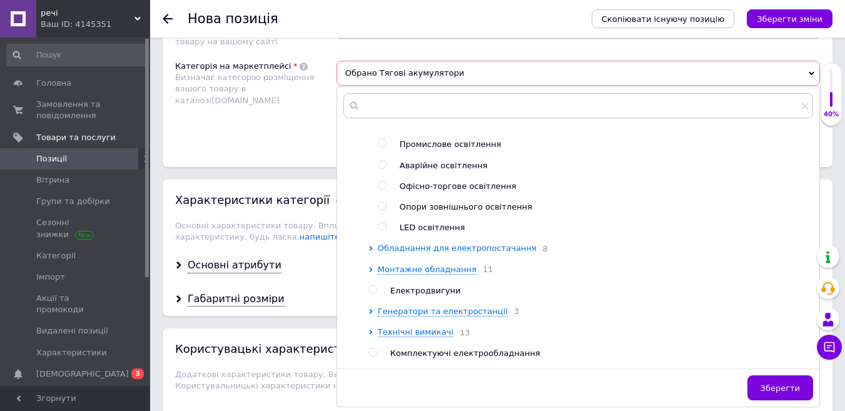
click at [405, 253] on span "Обладнання для електропостачання" at bounding box center [457, 247] width 159 height 9
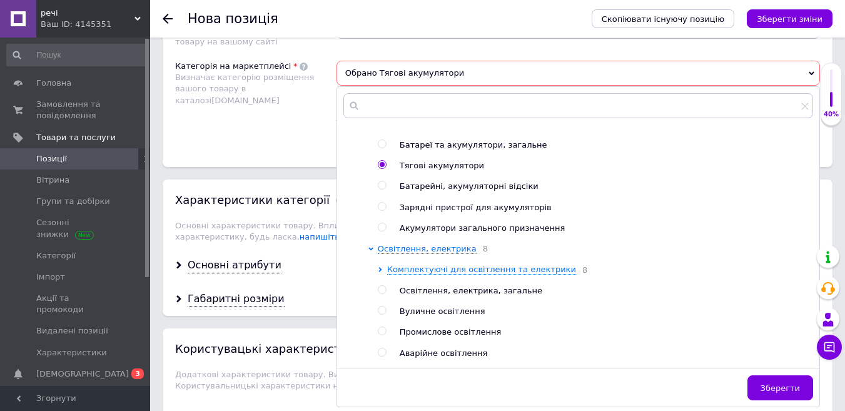
scroll to position [118, 0]
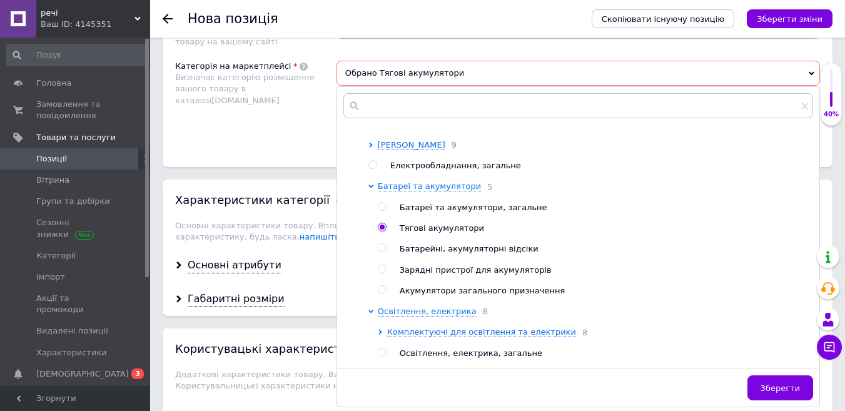
click at [383, 231] on input "radio" at bounding box center [382, 227] width 8 height 8
drag, startPoint x: 361, startPoint y: 190, endPoint x: 368, endPoint y: 197, distance: 9.7
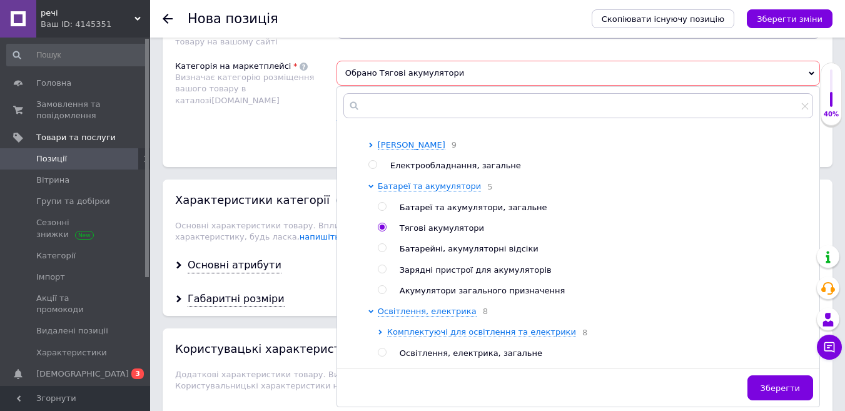
drag, startPoint x: 370, startPoint y: 196, endPoint x: 390, endPoint y: 238, distance: 46.4
click at [370, 199] on div at bounding box center [372, 239] width 9 height 116
drag, startPoint x: 803, startPoint y: 393, endPoint x: 791, endPoint y: 391, distance: 12.1
click at [802, 393] on button "Зберегти" at bounding box center [781, 387] width 66 height 25
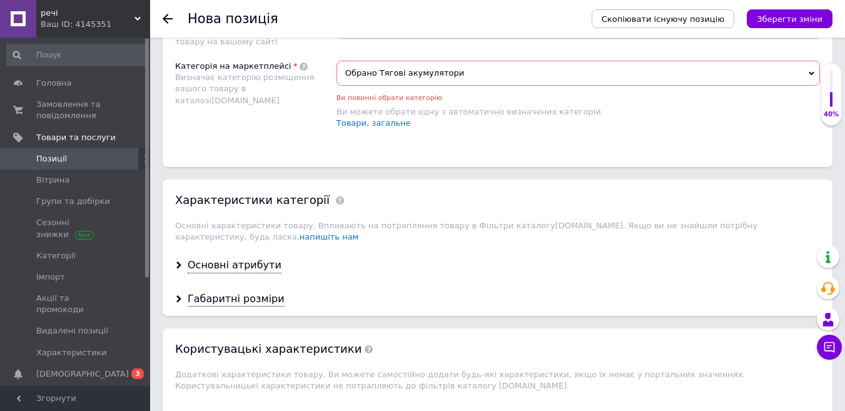
click at [525, 70] on span "Обрано Тягові акумулятори" at bounding box center [579, 73] width 484 height 25
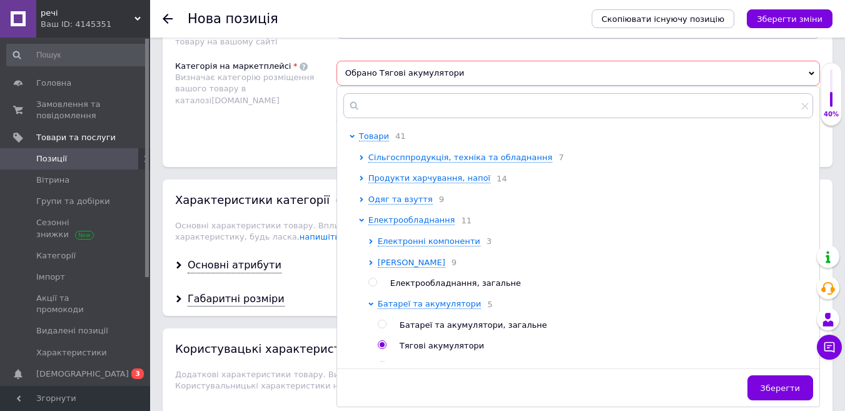
scroll to position [125, 0]
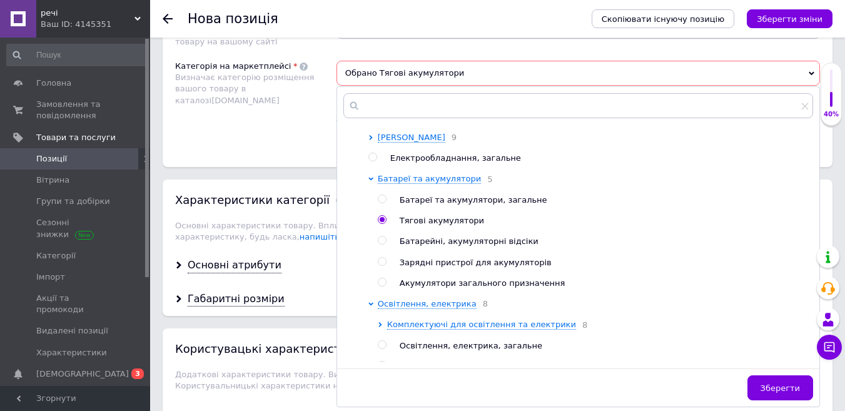
click at [403, 223] on span "Тягові акумулятори" at bounding box center [442, 220] width 84 height 9
click at [383, 224] on input "radio" at bounding box center [382, 220] width 8 height 8
radio input "true"
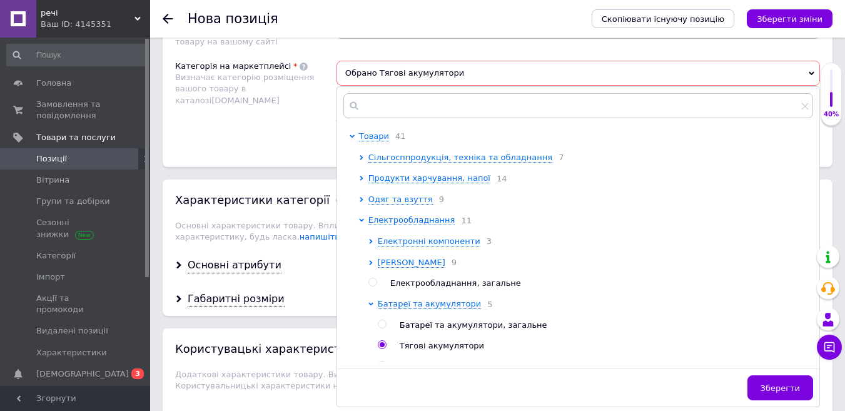
click at [376, 286] on input "radio" at bounding box center [372, 282] width 8 height 8
radio input "true"
radio input "false"
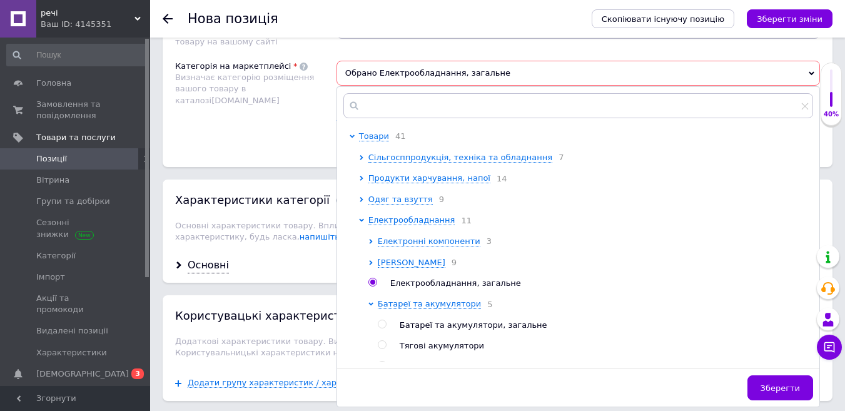
scroll to position [63, 0]
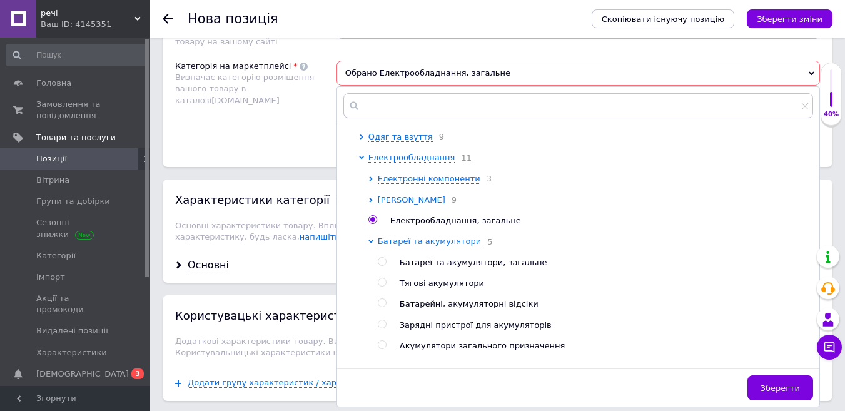
click at [769, 392] on span "Зберегти" at bounding box center [780, 387] width 39 height 9
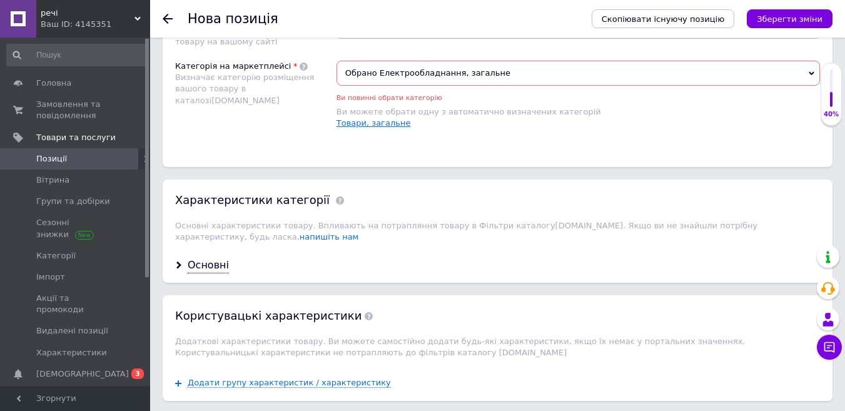
click at [371, 121] on link "Товари, загальне" at bounding box center [374, 122] width 74 height 9
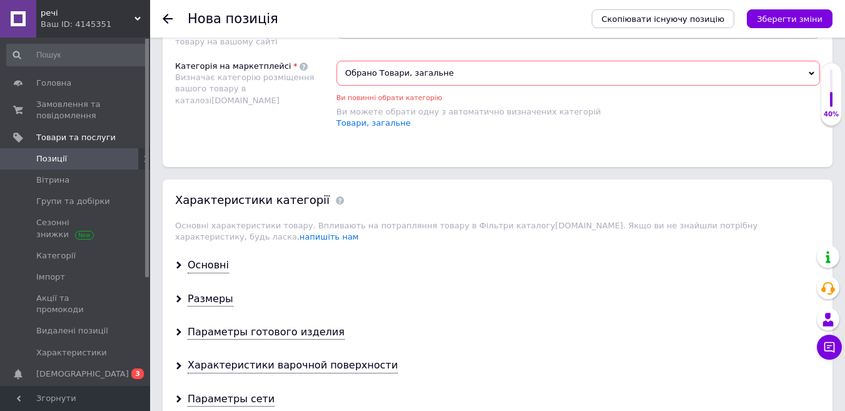
scroll to position [867, 0]
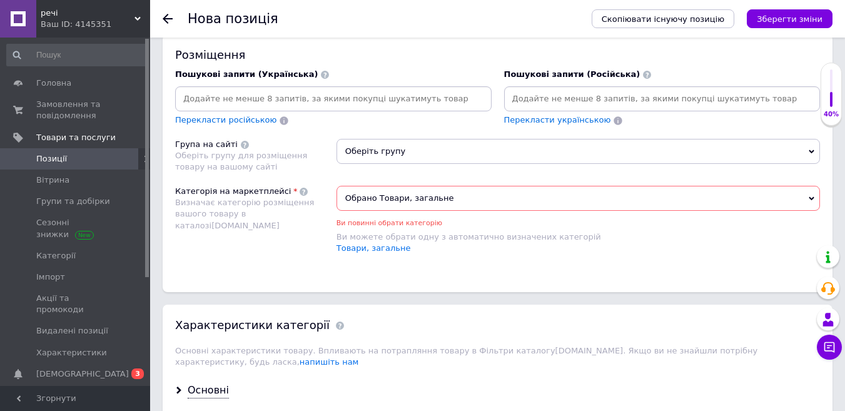
click at [407, 149] on span "Оберіть групу" at bounding box center [579, 151] width 484 height 25
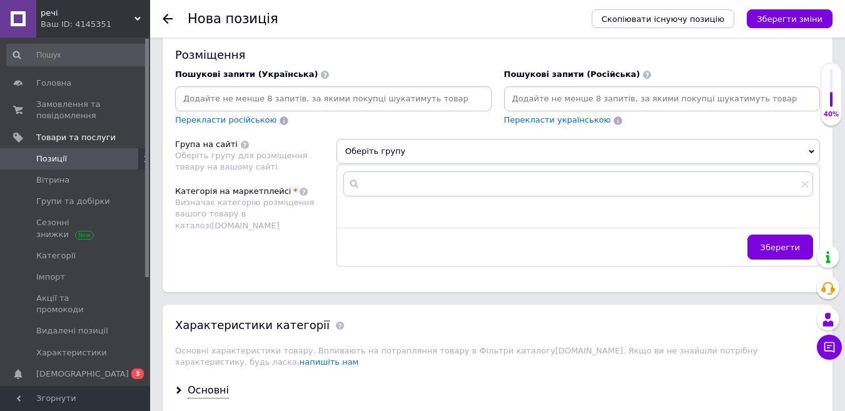
click at [310, 197] on div "Визначає категорію розміщення вашого товару в каталозі [DOMAIN_NAME]" at bounding box center [252, 214] width 155 height 34
